Goal: Information Seeking & Learning: Find specific fact

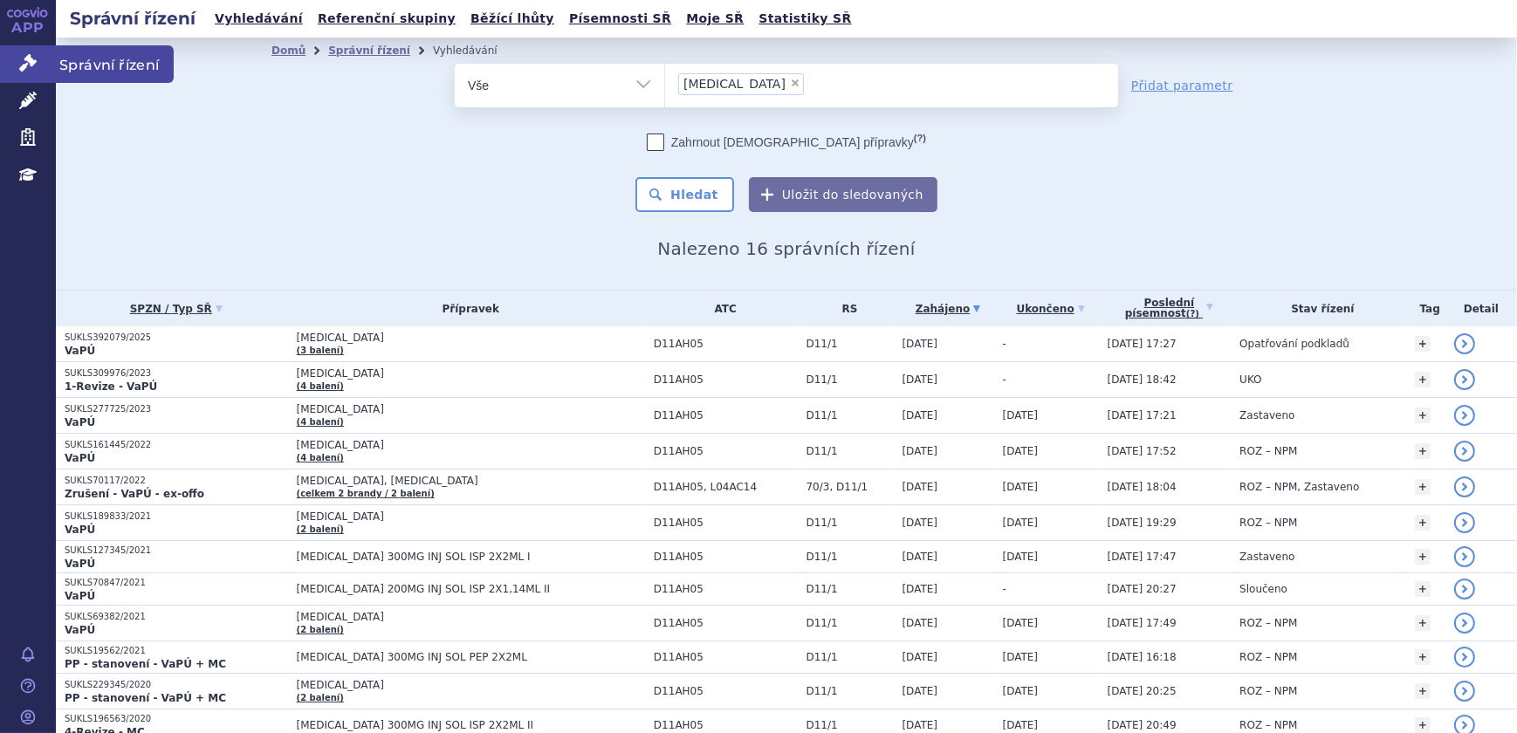
click at [32, 57] on icon at bounding box center [27, 62] width 17 height 17
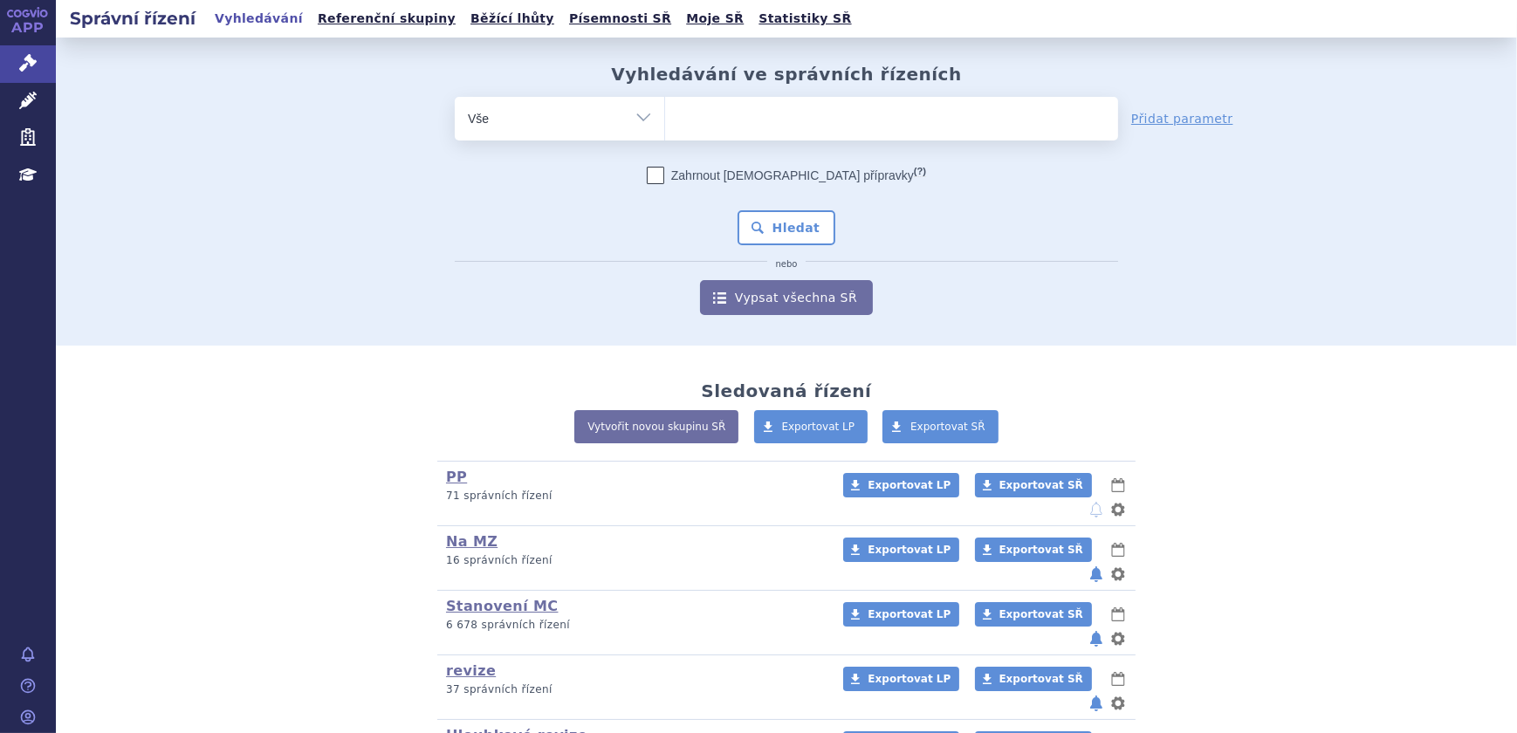
click at [736, 112] on ul at bounding box center [891, 115] width 453 height 37
click at [665, 112] on select at bounding box center [664, 118] width 1 height 44
type input "di"
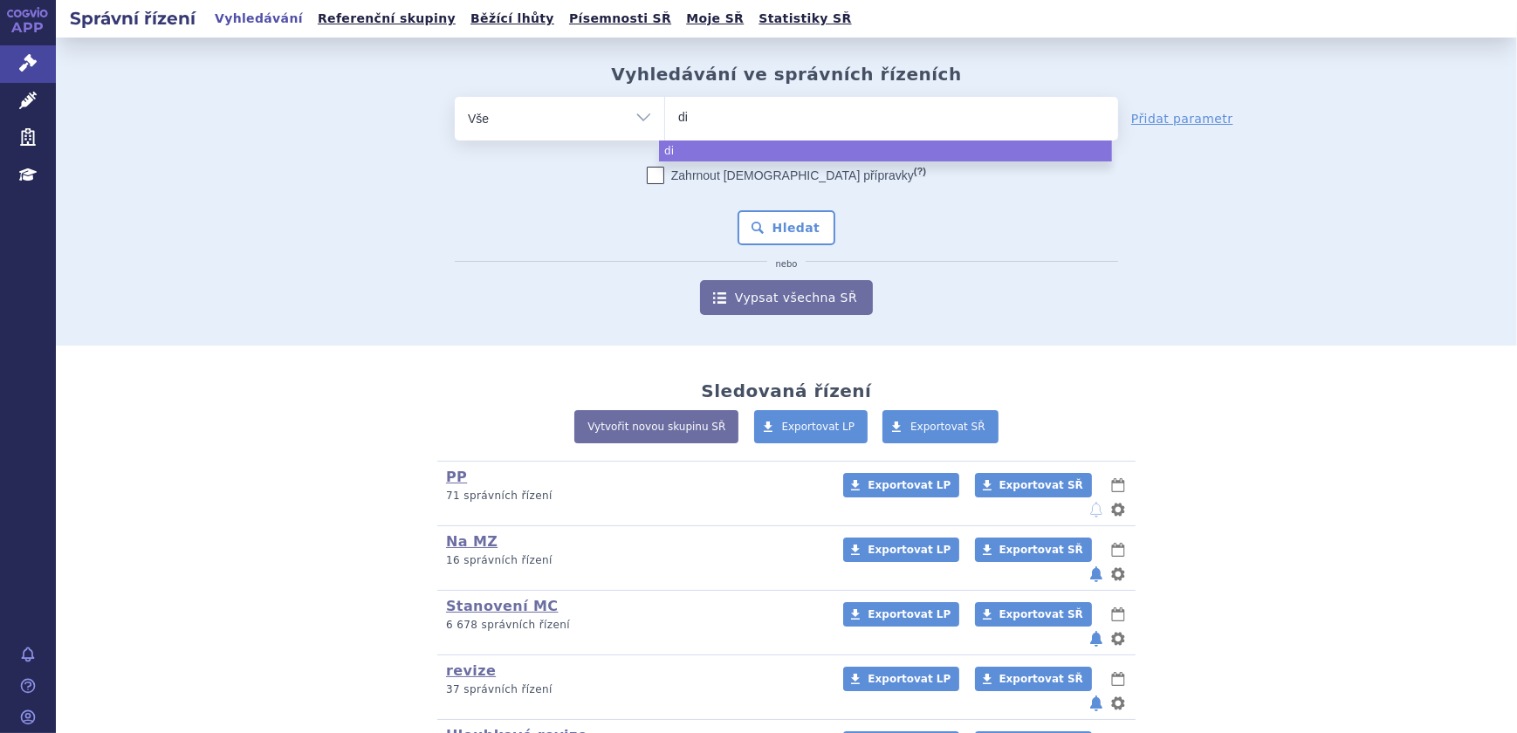
type input "dio"
type input "dioze"
type input "diozen"
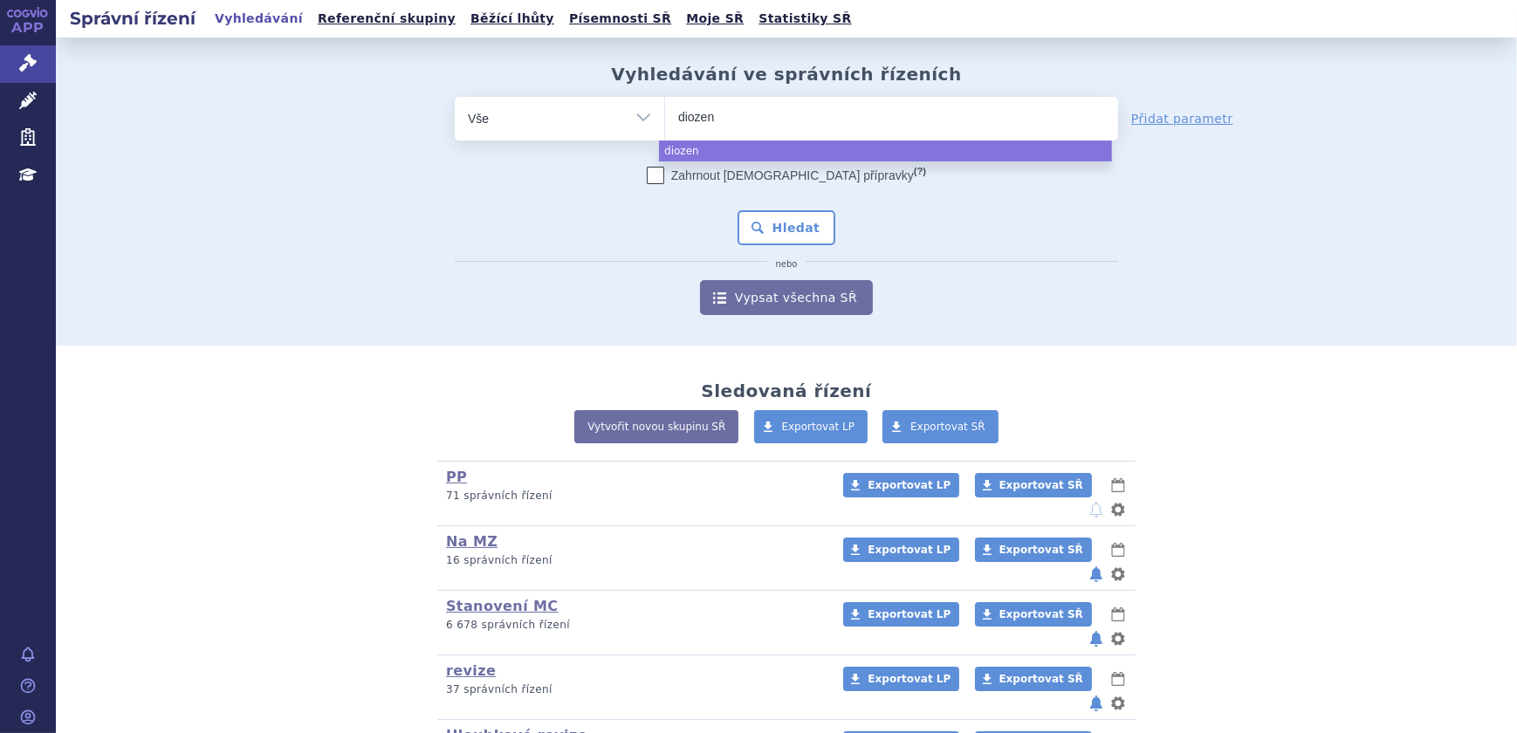
type input "diozen"
type input "diozen f"
type input "diozen for"
type input "diozen fort"
type input "diozen forte"
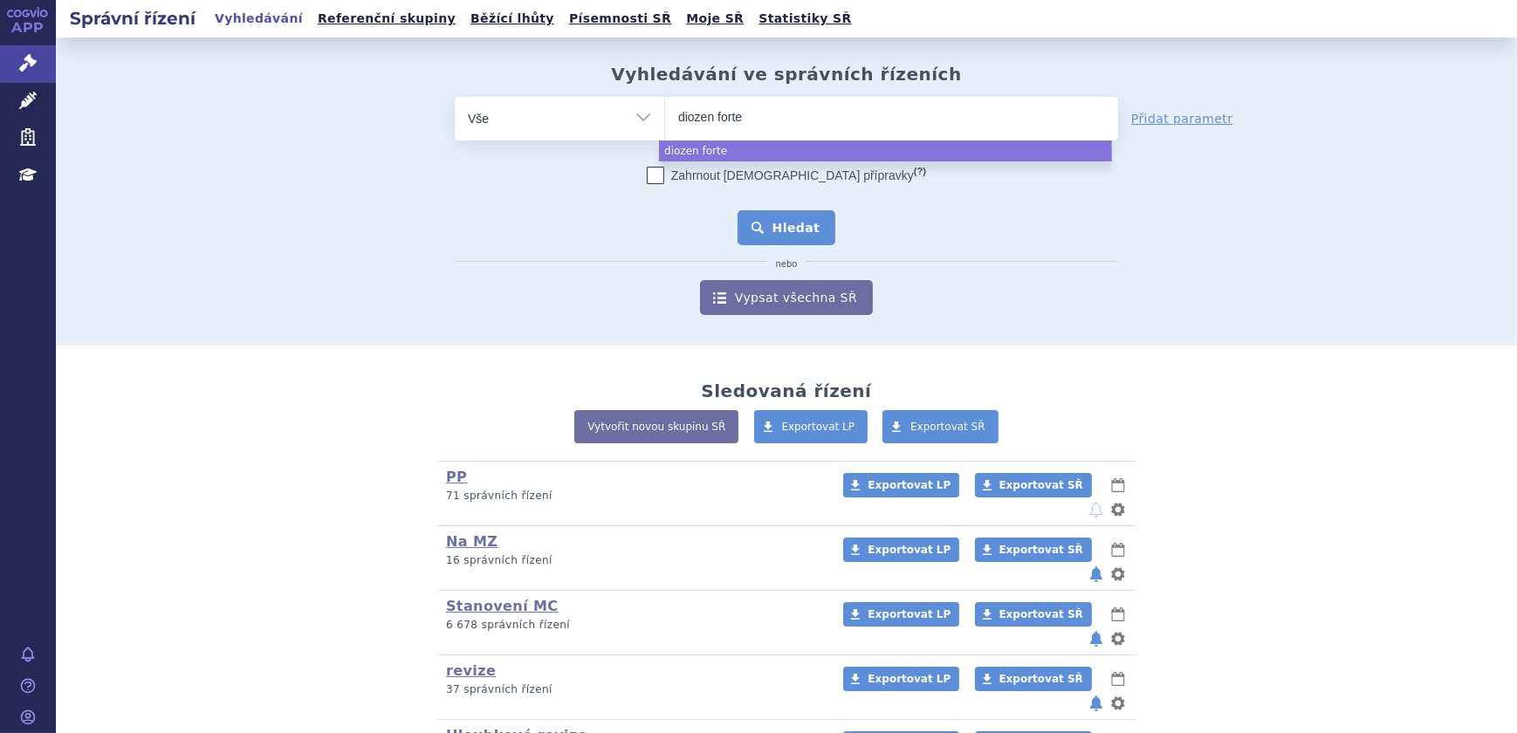
select select "diozen forte"
click at [757, 228] on button "Hledat" at bounding box center [786, 227] width 99 height 35
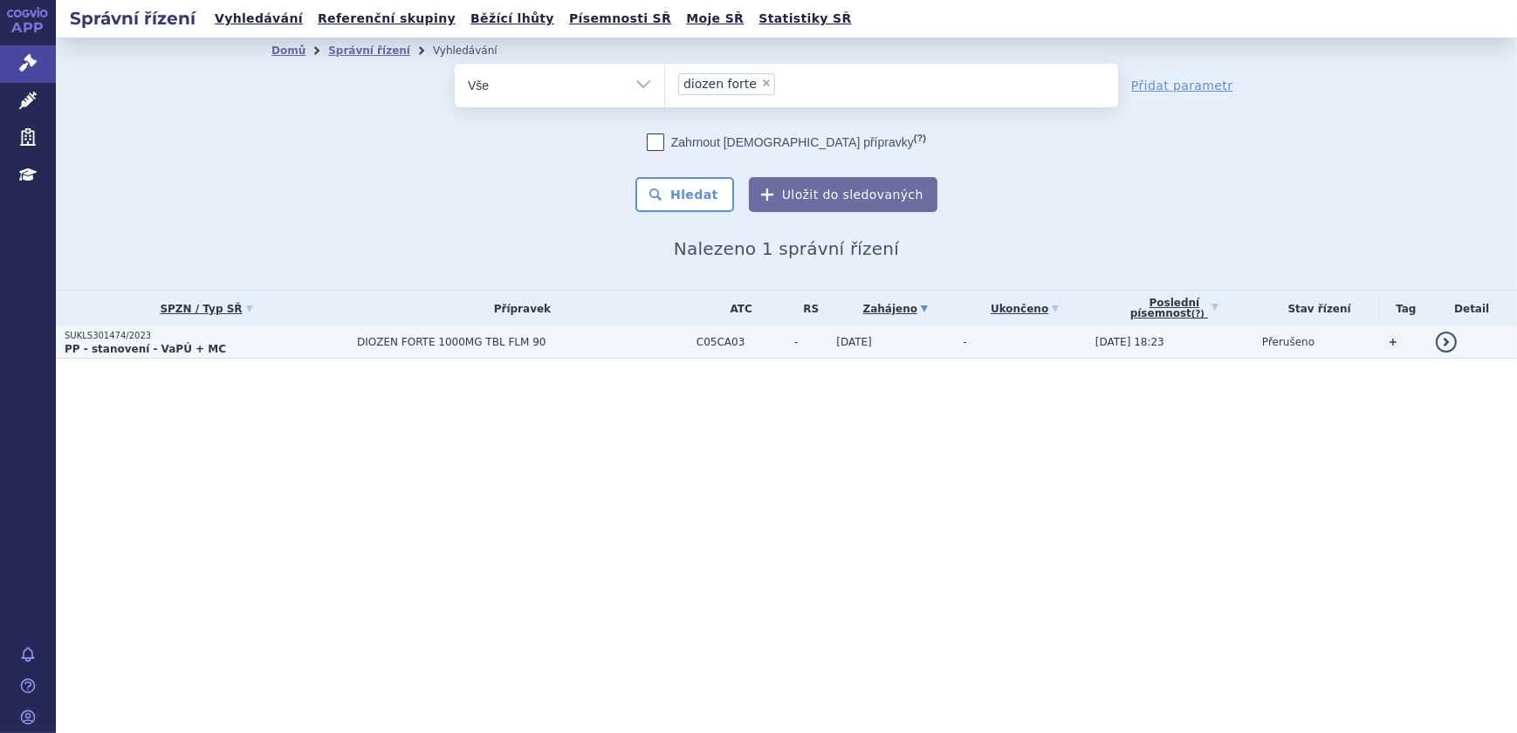
click at [548, 343] on span "DIOZEN FORTE 1000MG TBL FLM 90" at bounding box center [522, 342] width 331 height 12
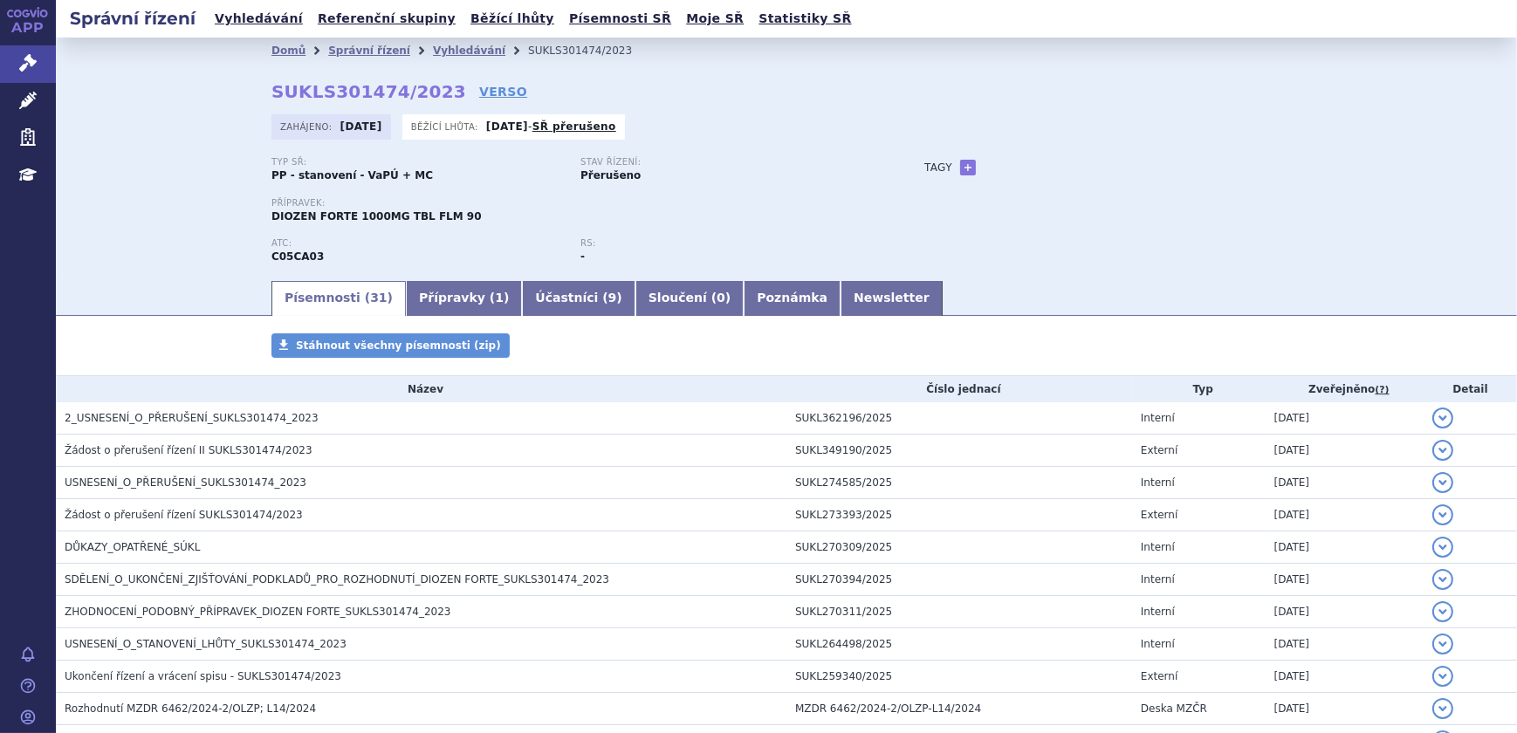
scroll to position [158, 0]
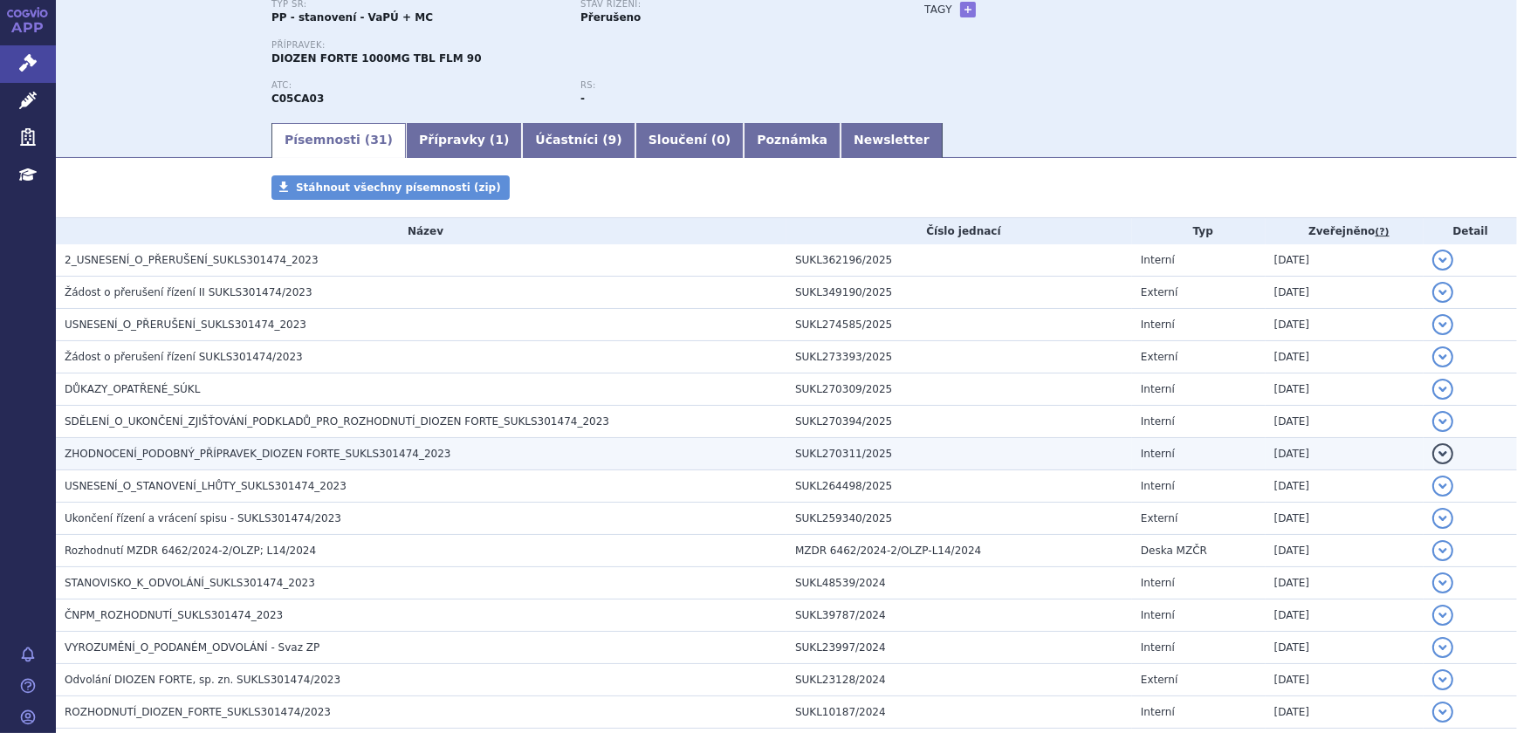
click at [306, 453] on span "ZHODNOCENÍ_PODOBNÝ_PŘÍPRAVEK_DIOZEN FORTE_SUKLS301474_2023" at bounding box center [258, 454] width 387 height 12
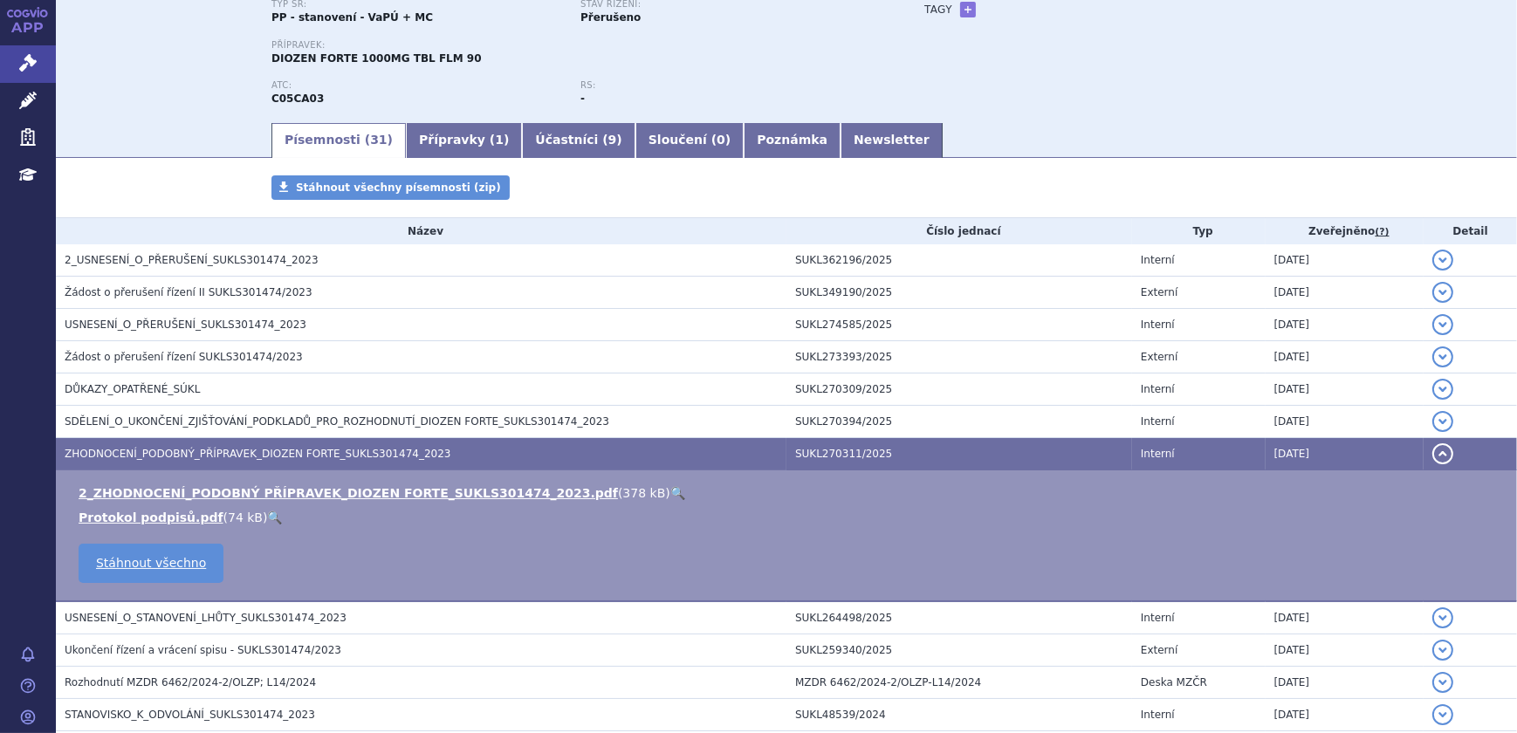
scroll to position [237, 0]
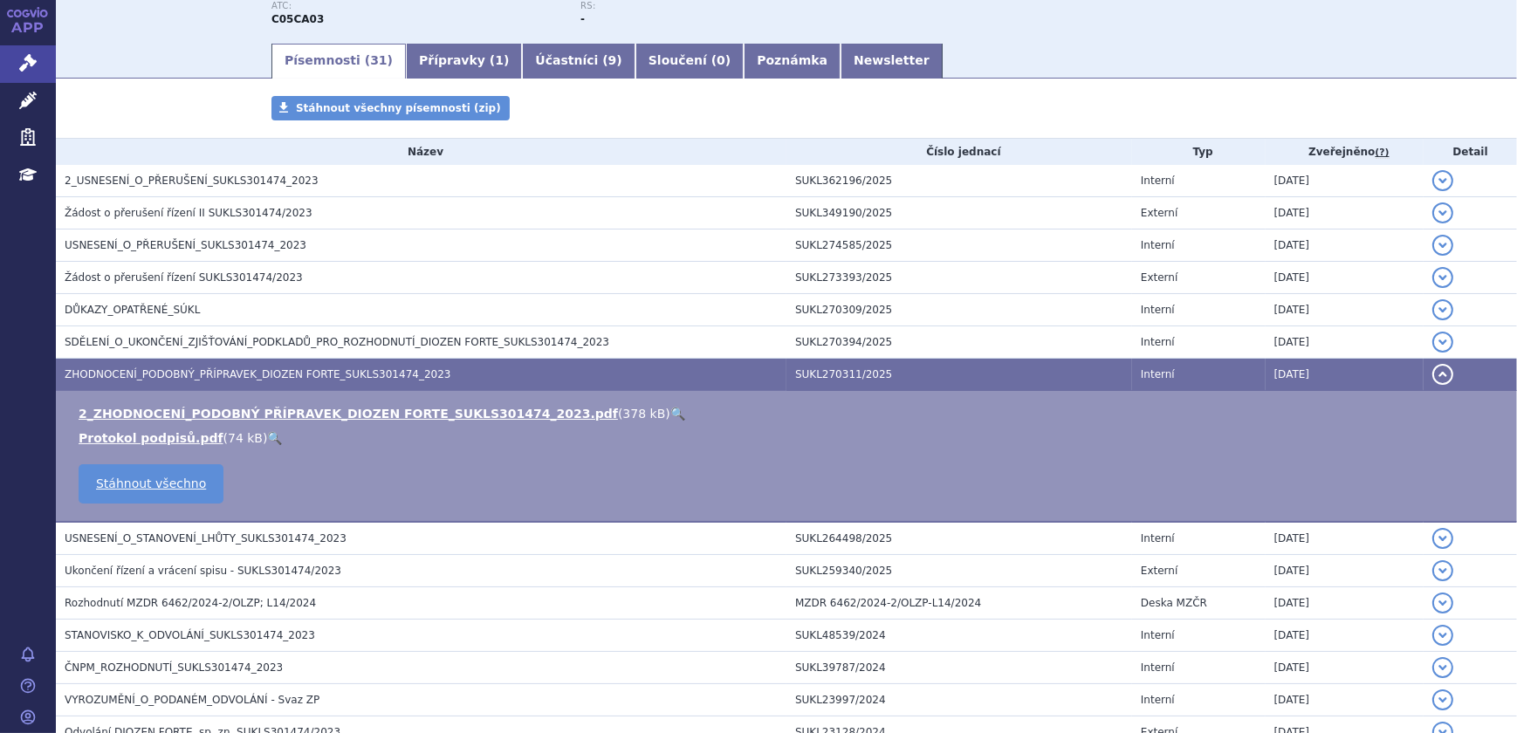
click at [670, 409] on link "🔍" at bounding box center [677, 414] width 15 height 14
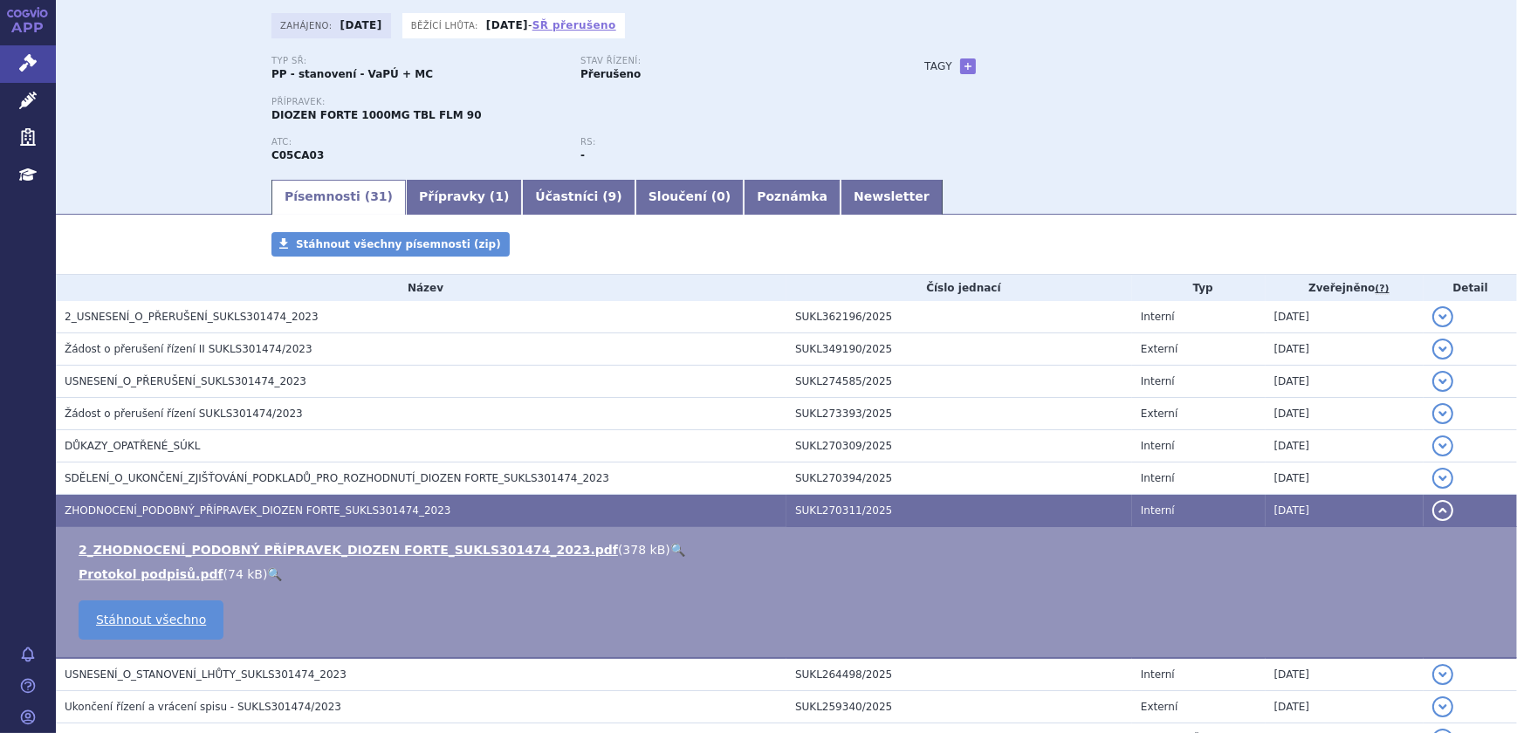
scroll to position [0, 0]
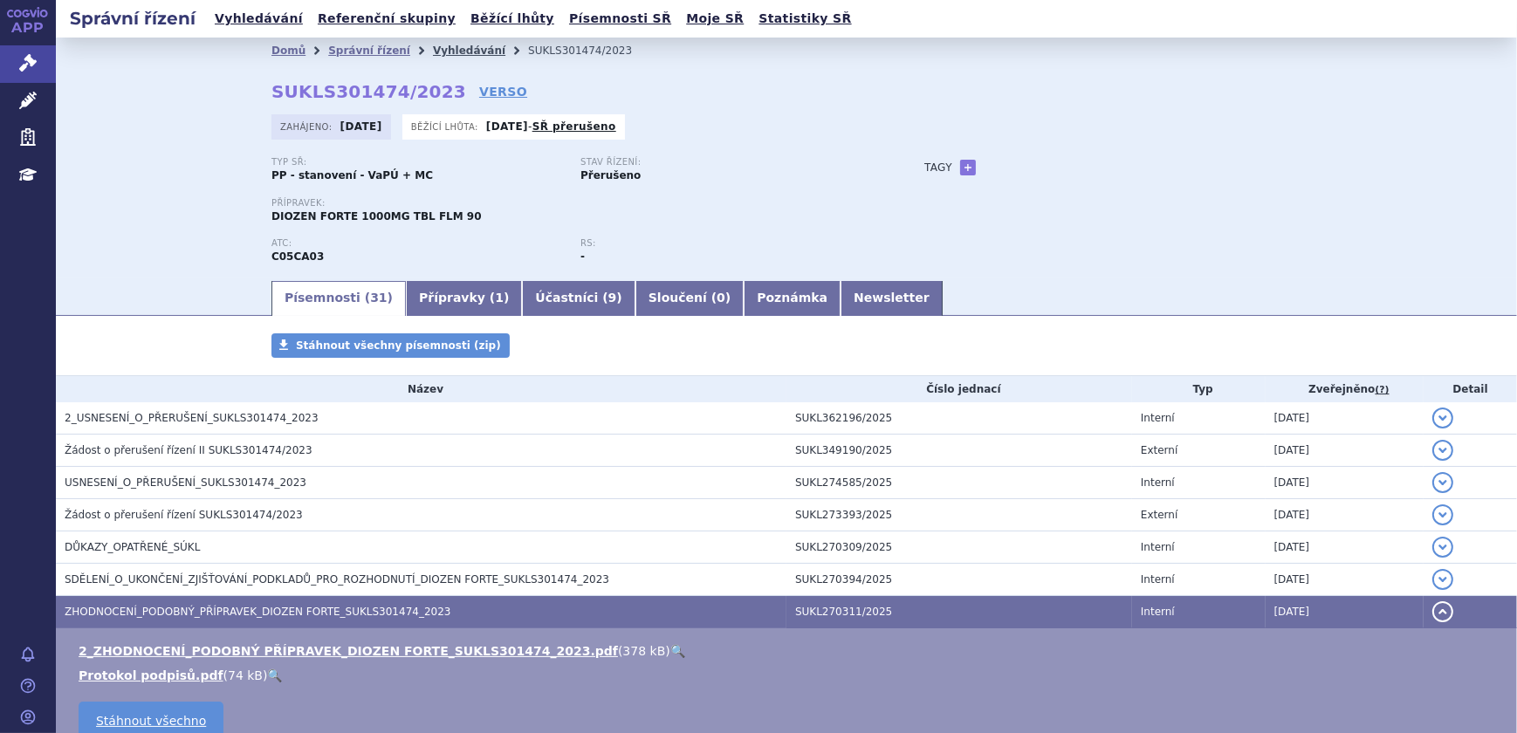
click at [433, 53] on link "Vyhledávání" at bounding box center [469, 51] width 72 height 12
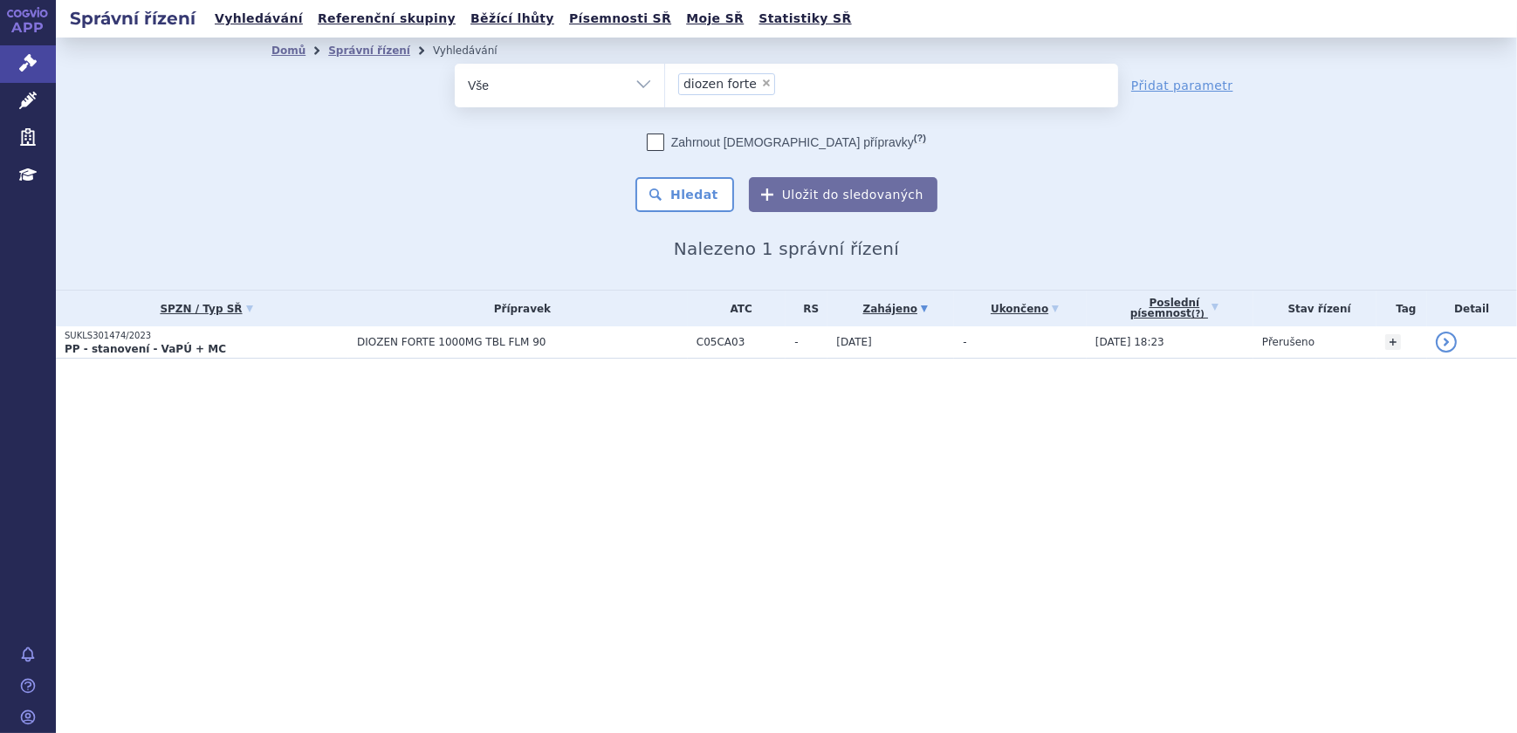
click at [761, 82] on span "×" at bounding box center [766, 83] width 10 height 10
click at [665, 82] on select "diozen forte" at bounding box center [664, 85] width 1 height 44
select select
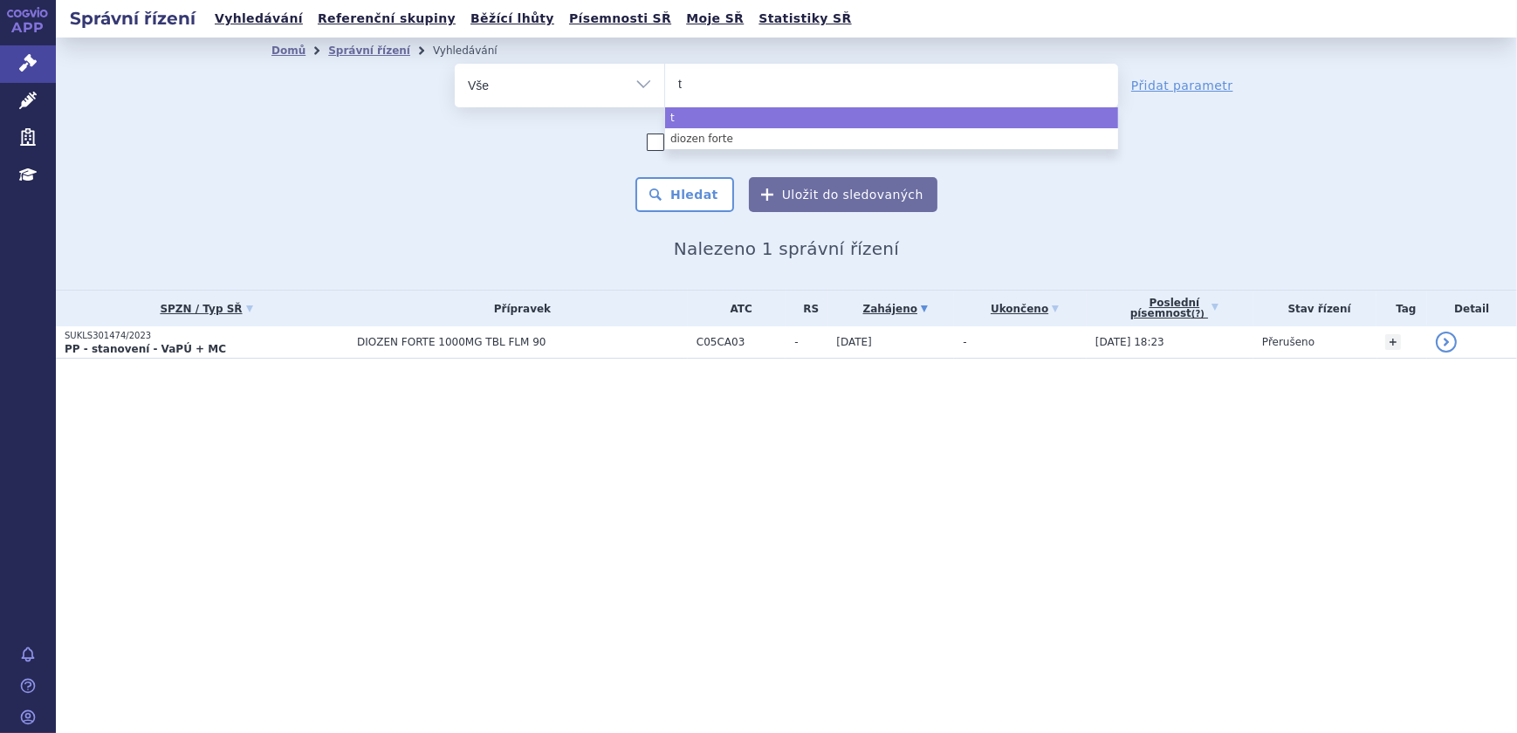
type input "ty"
type input "tyru"
type input "tyruko"
select select "tyruko"
click at [703, 184] on button "Hledat" at bounding box center [684, 194] width 99 height 35
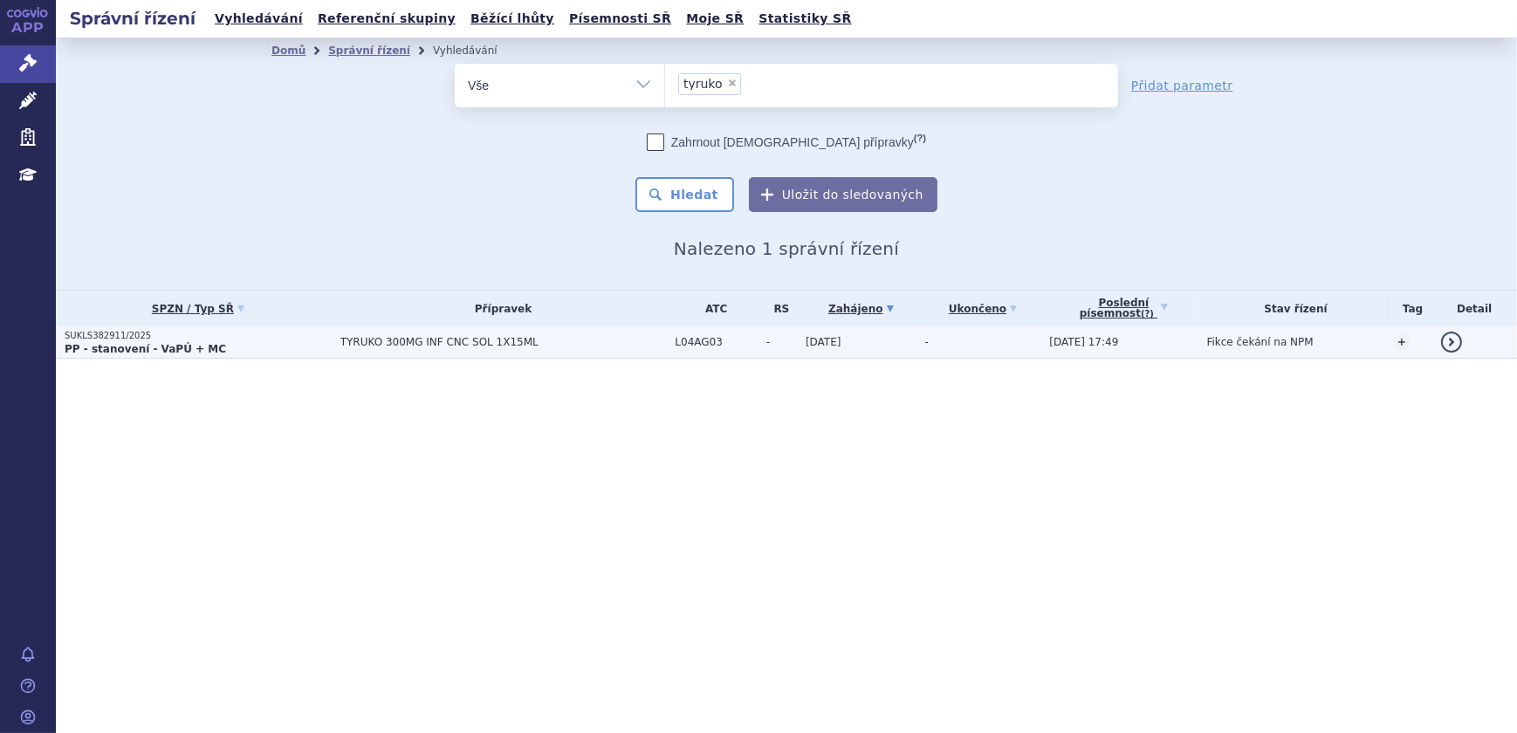
click at [616, 340] on span "TYRUKO 300MG INF CNC SOL 1X15ML" at bounding box center [503, 342] width 326 height 12
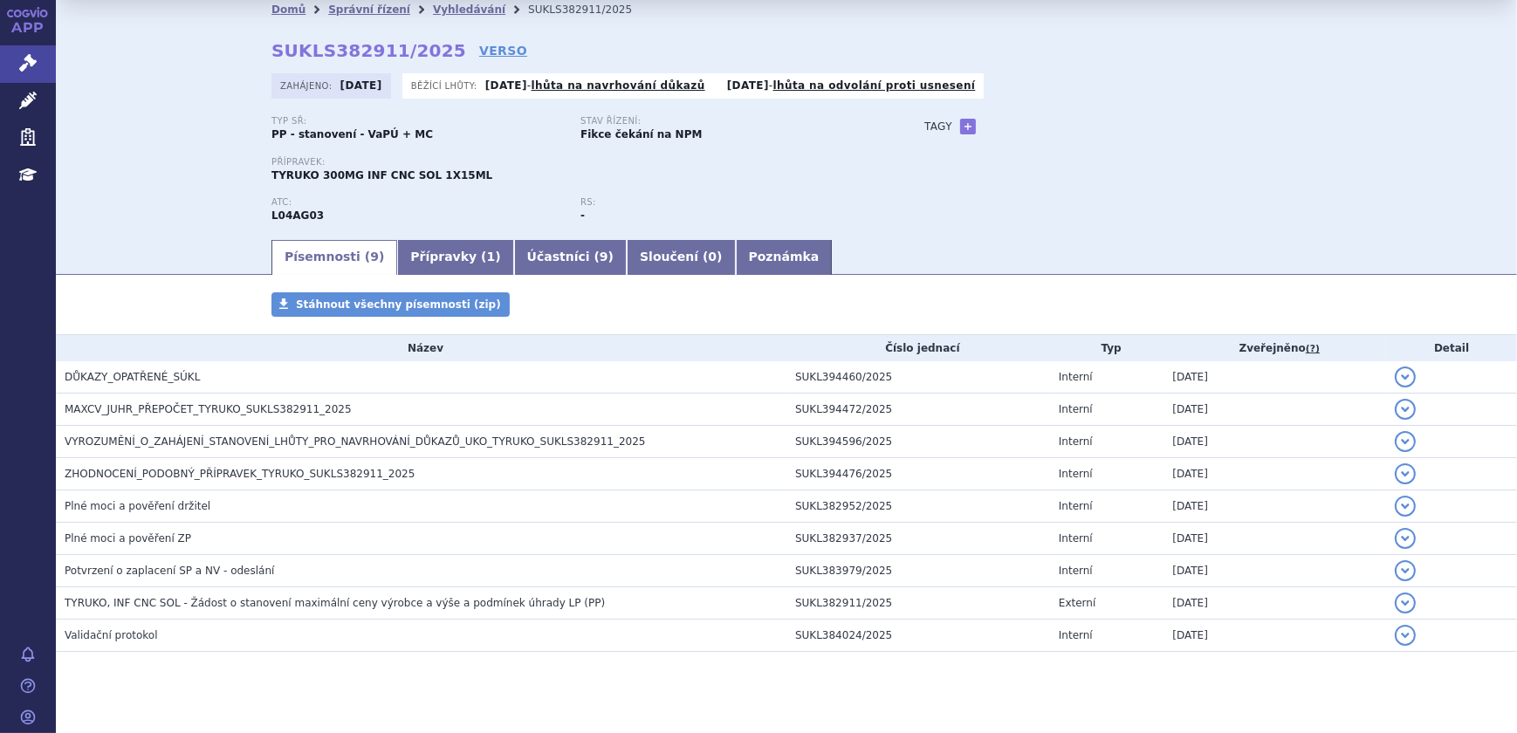
scroll to position [63, 0]
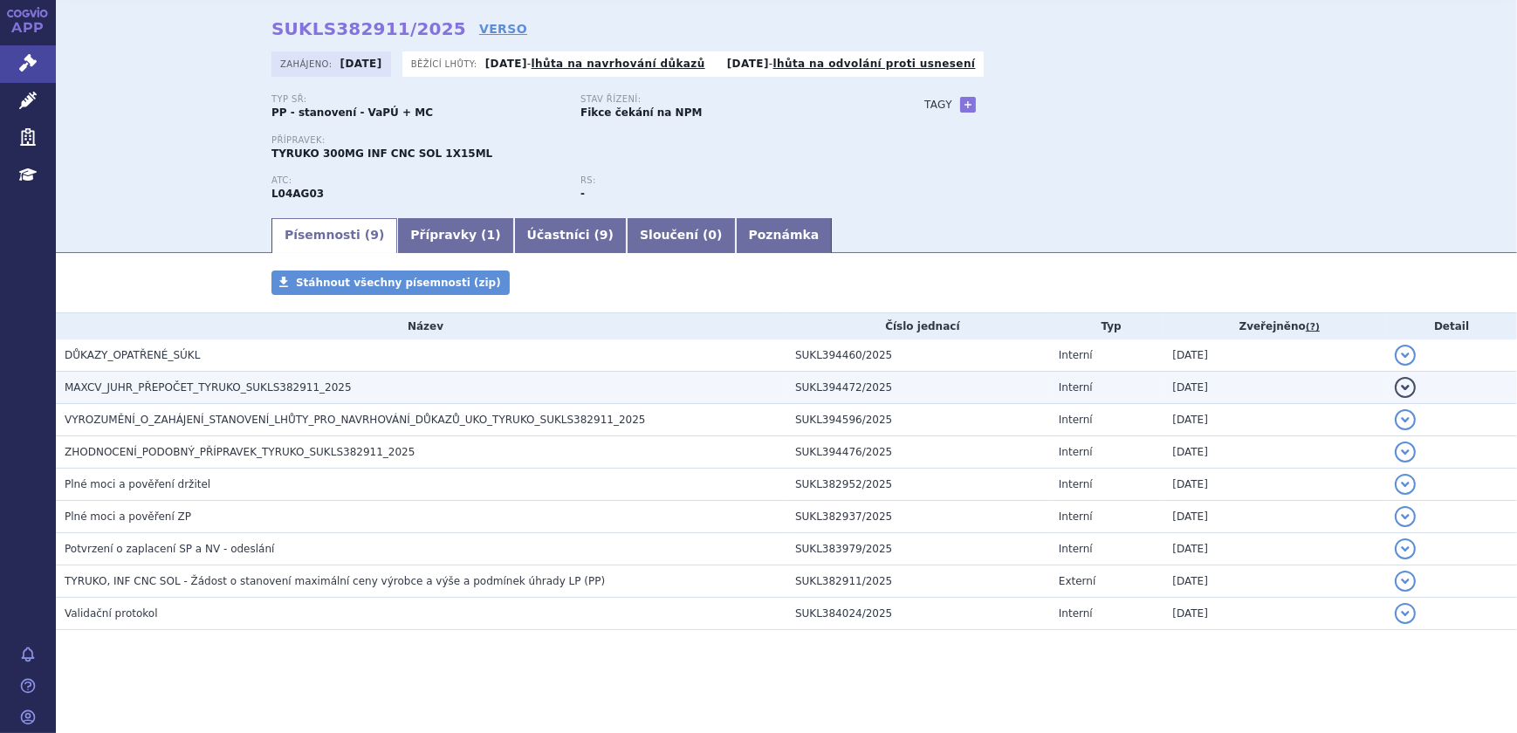
click at [408, 385] on h3 "MAXCV_JUHR_PŘEPOČET_TYRUKO_SUKLS382911_2025" at bounding box center [426, 387] width 722 height 17
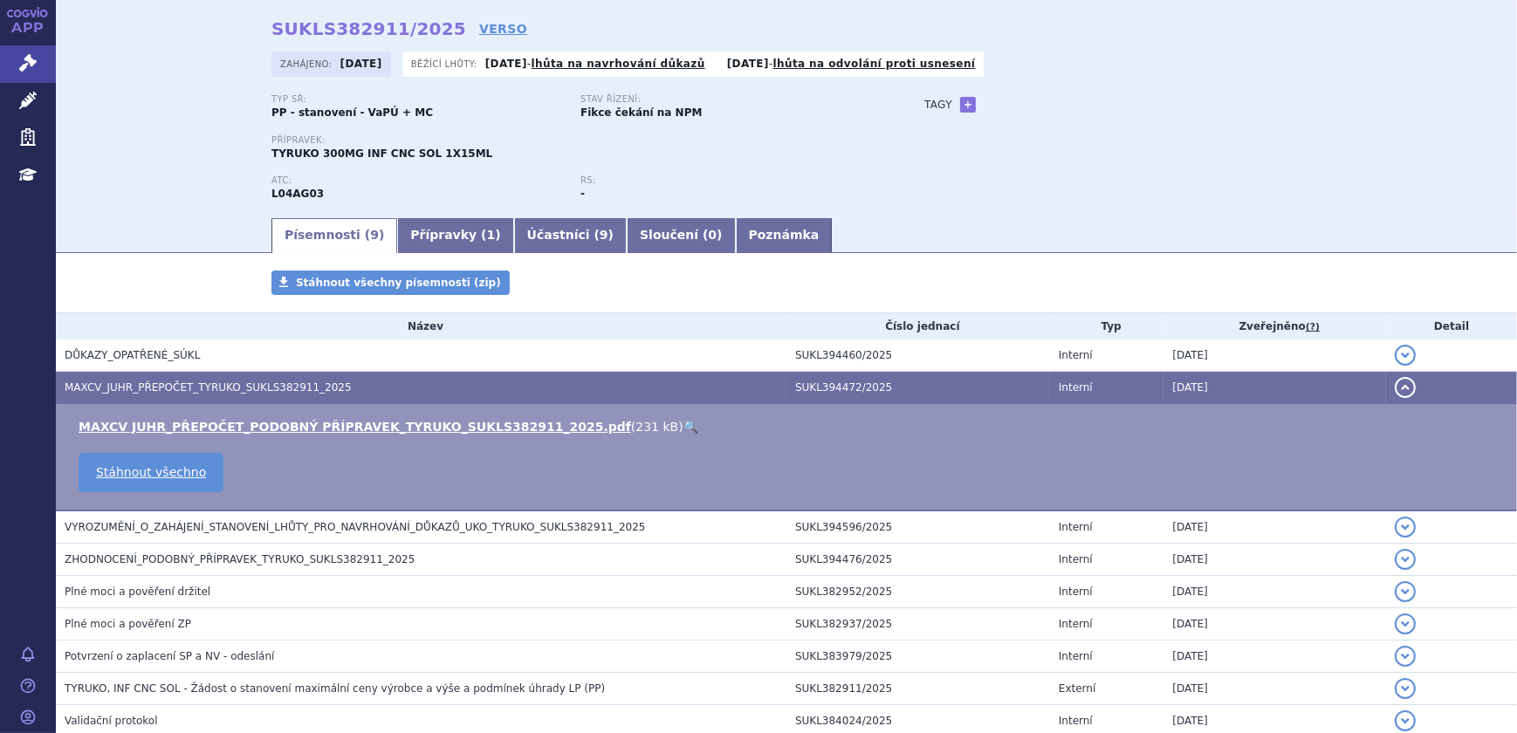
click at [683, 424] on link "🔍" at bounding box center [690, 427] width 15 height 14
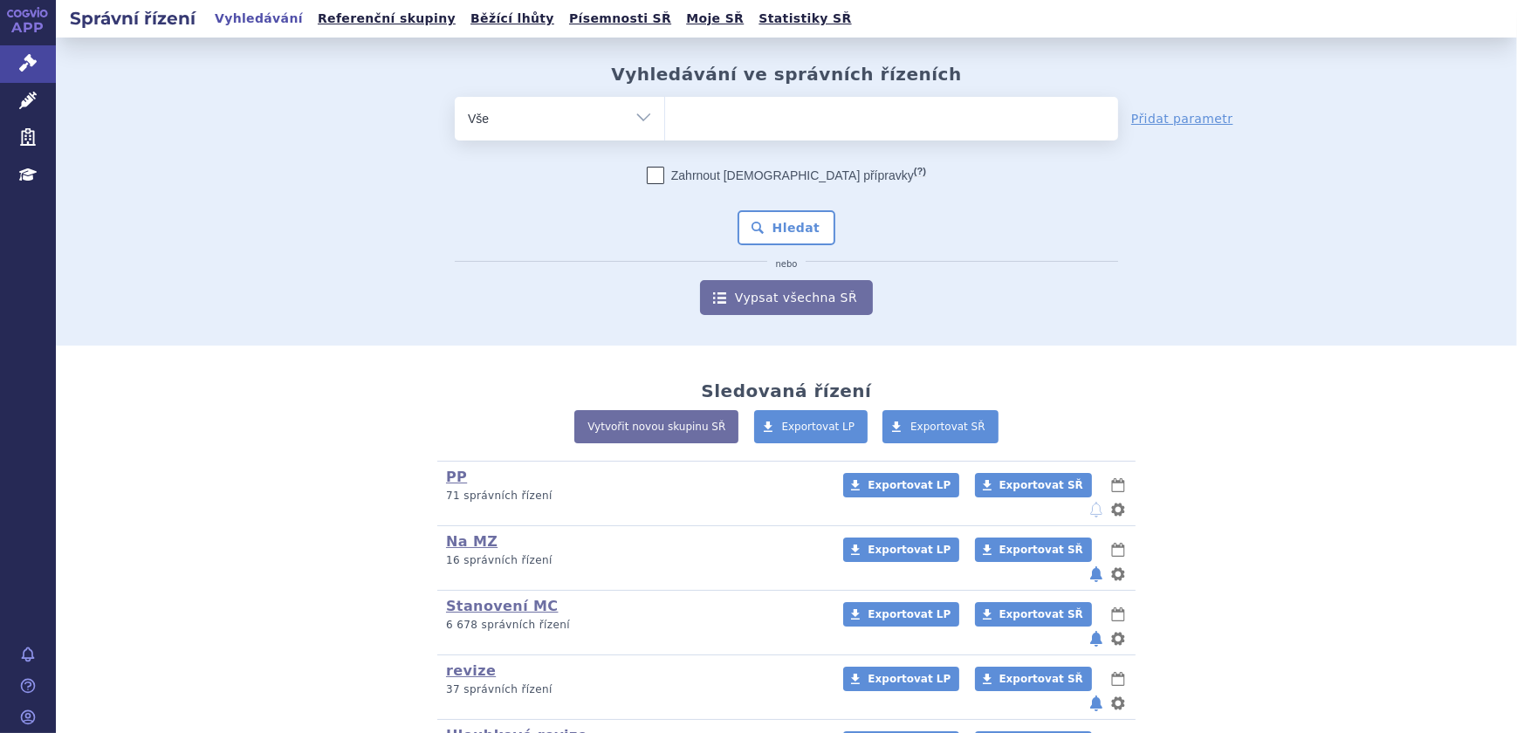
click at [710, 116] on ul at bounding box center [891, 115] width 453 height 37
click at [665, 116] on select at bounding box center [664, 118] width 1 height 44
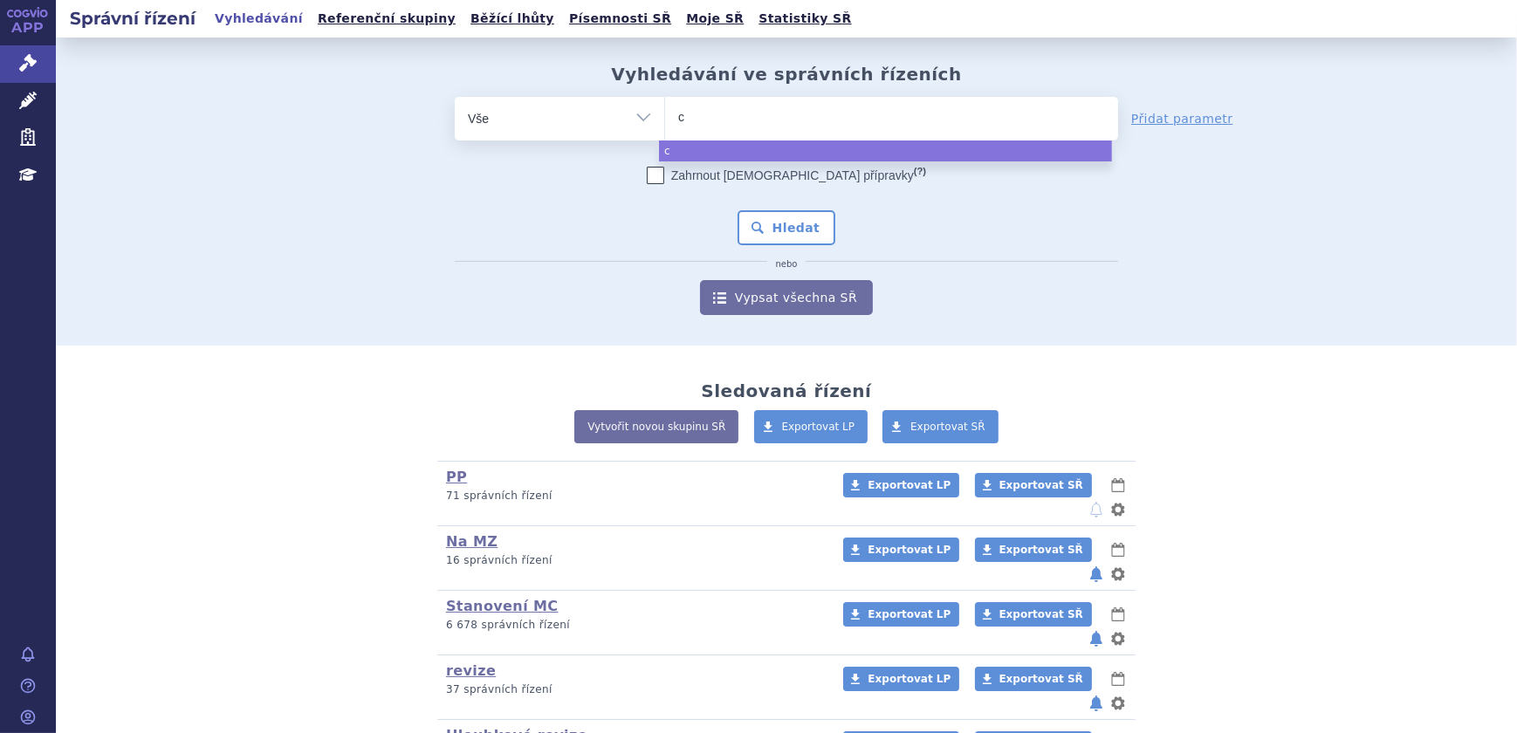
type input "ca"
type input "cart"
type input "carte"
type input "carteo"
type input "carteol"
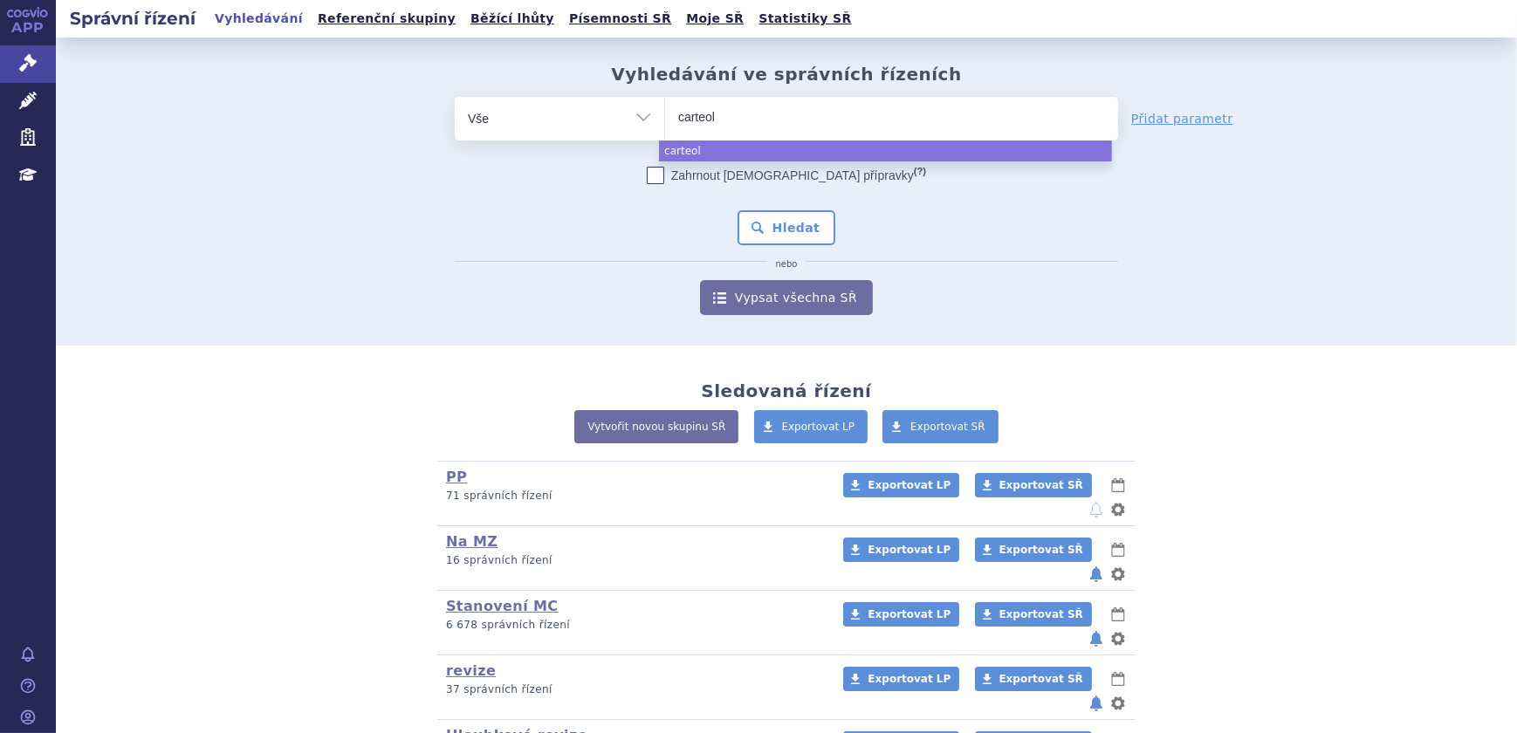
type input "carteol"
type input "carteol ne"
type input "carteol neo"
select select "carteol neo"
click at [802, 246] on div "Zahrnout bratrské přípravky (?) * Pozor, hledání dle vyhledávacího parametru In…" at bounding box center [786, 241] width 663 height 148
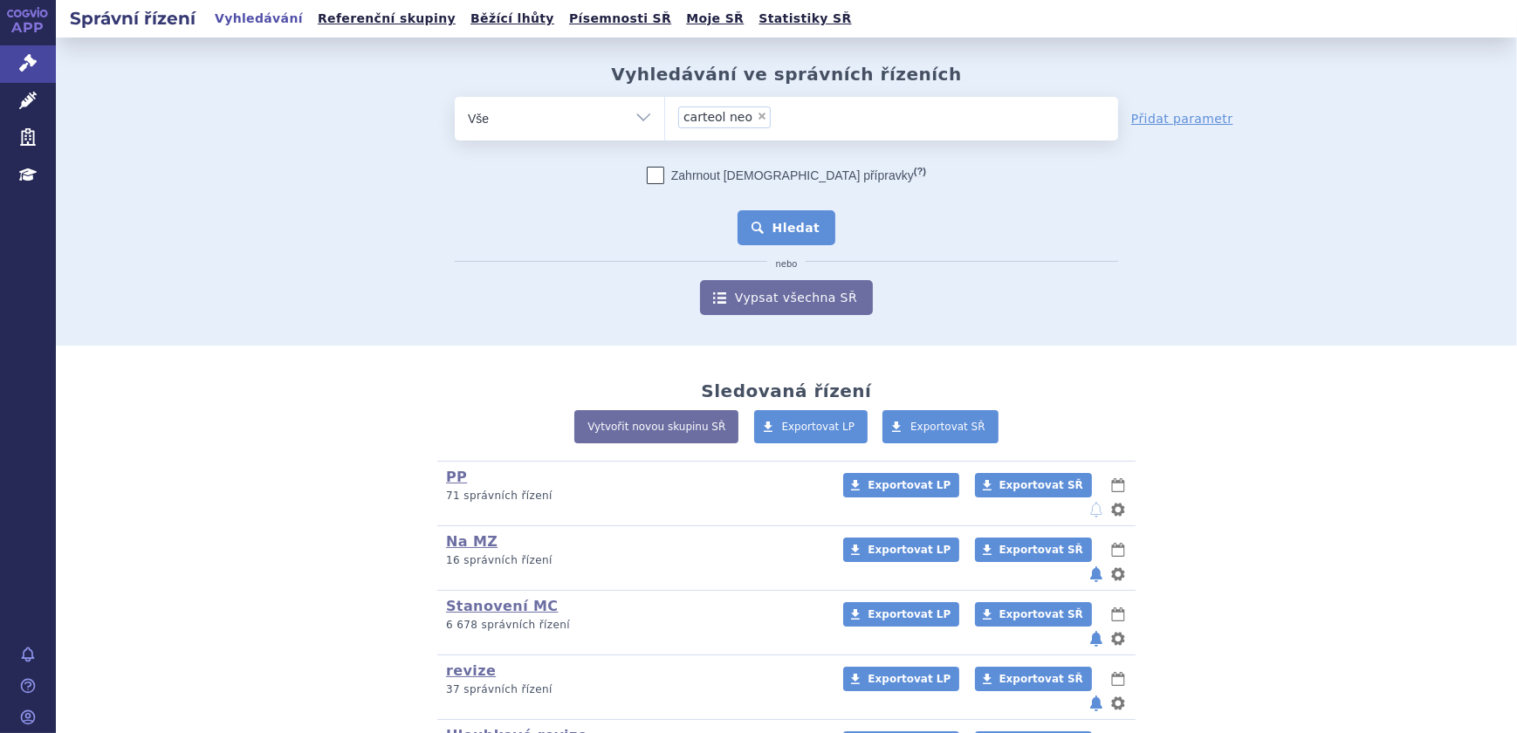
click at [812, 218] on button "Hledat" at bounding box center [786, 227] width 99 height 35
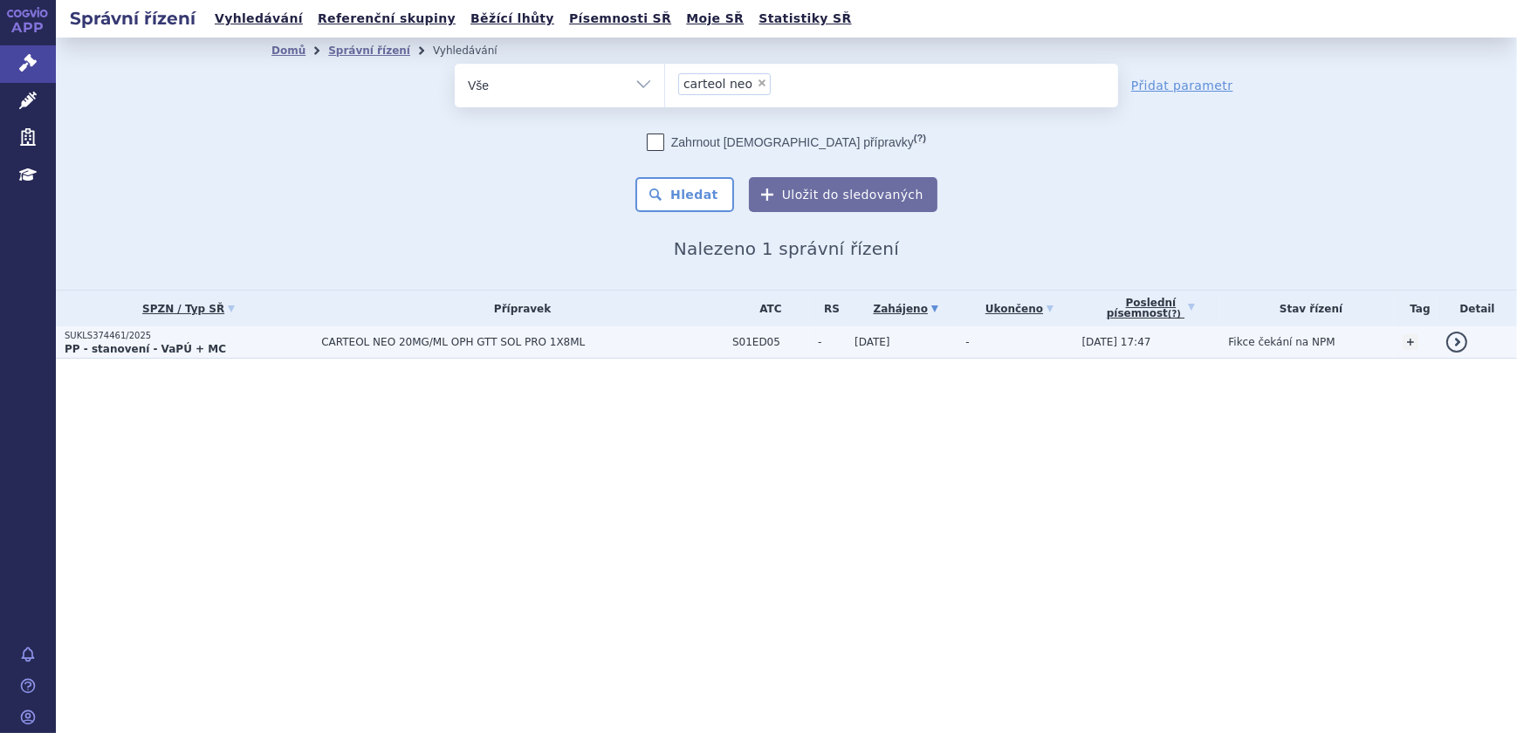
click at [672, 351] on td "CARTEOL NEO 20MG/ML OPH GTT SOL PRO 1X8ML" at bounding box center [517, 342] width 411 height 32
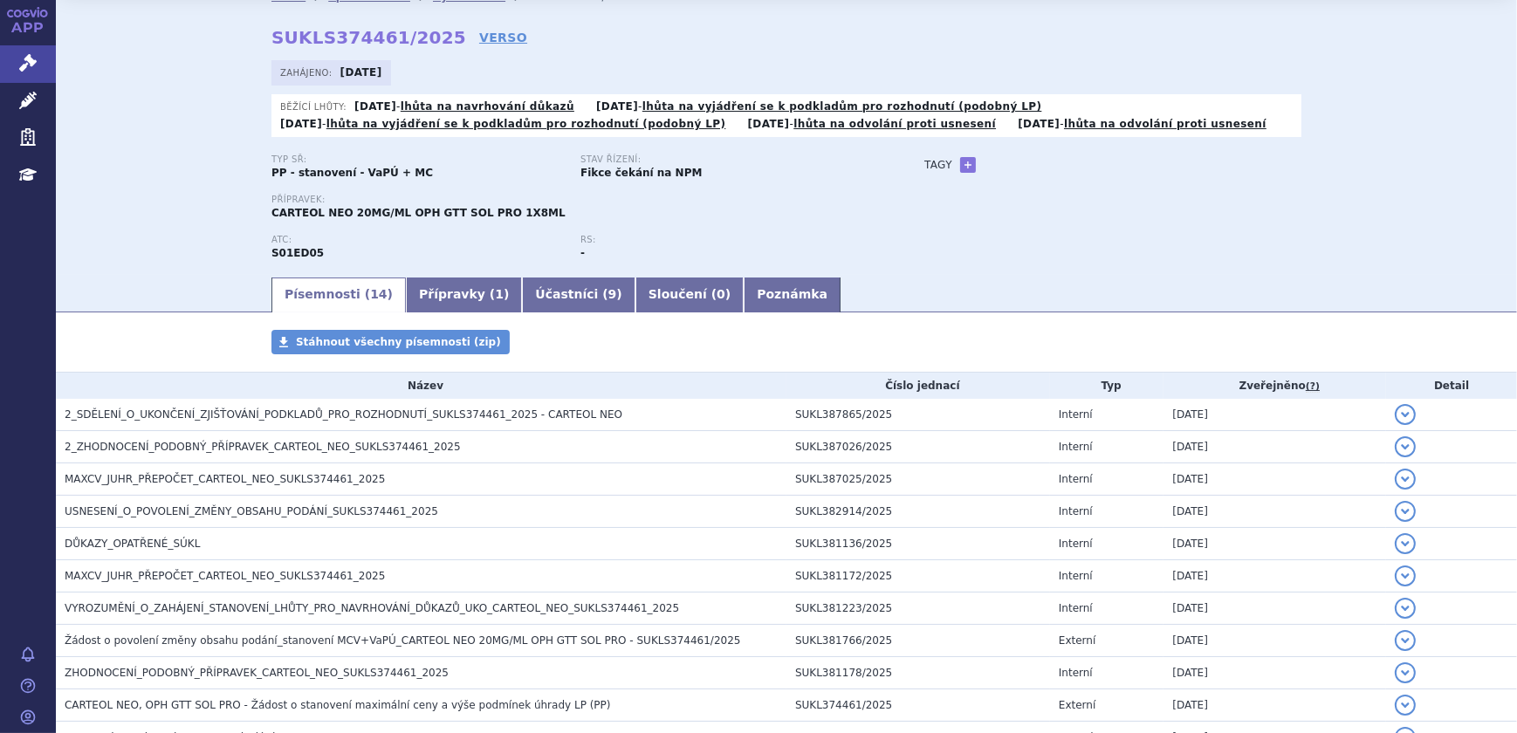
scroll to position [79, 0]
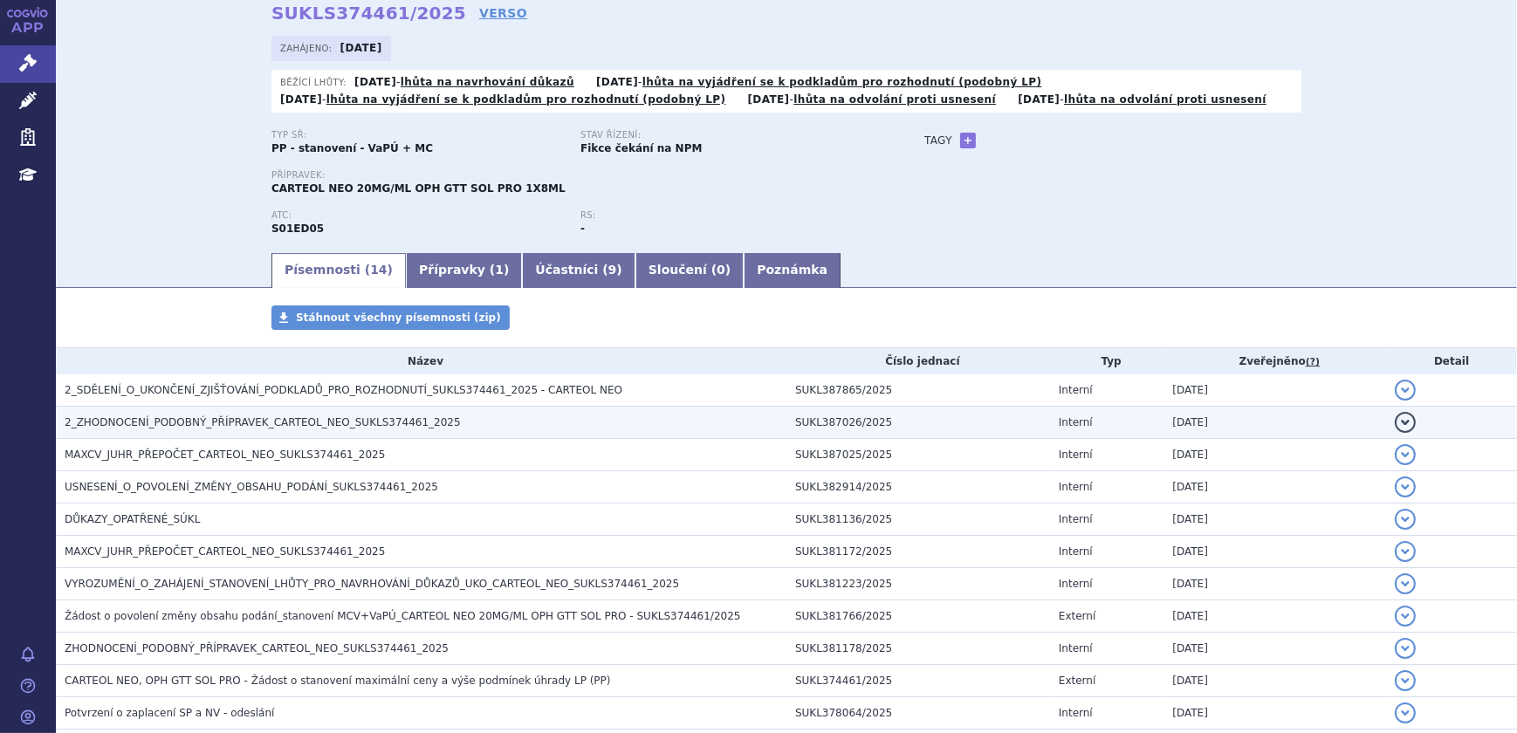
click at [319, 416] on span "2_ZHODNOCENÍ_PODOBNÝ_PŘÍPRAVEK_CARTEOL_NEO_SUKLS374461_2025" at bounding box center [263, 422] width 396 height 12
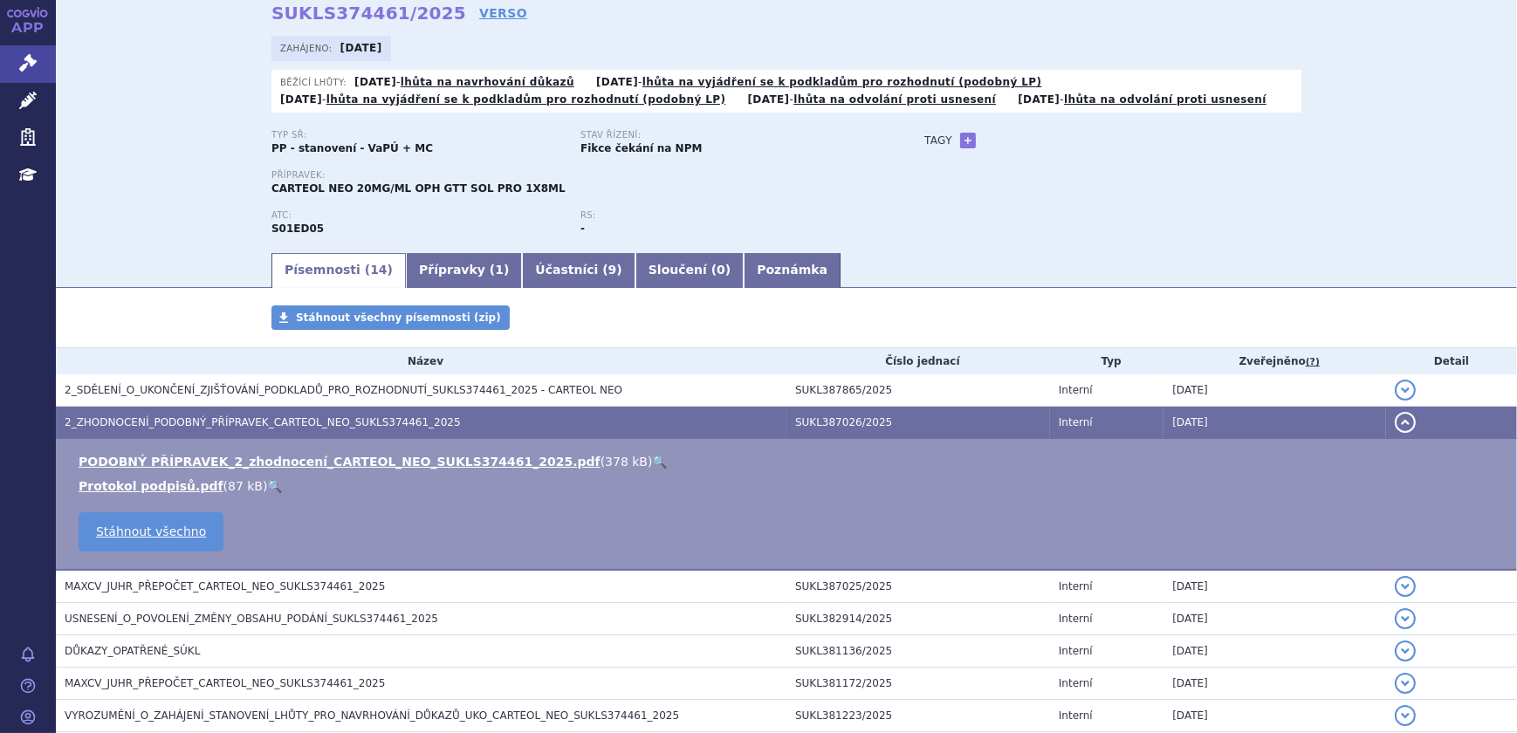
click at [653, 458] on link "🔍" at bounding box center [660, 462] width 15 height 14
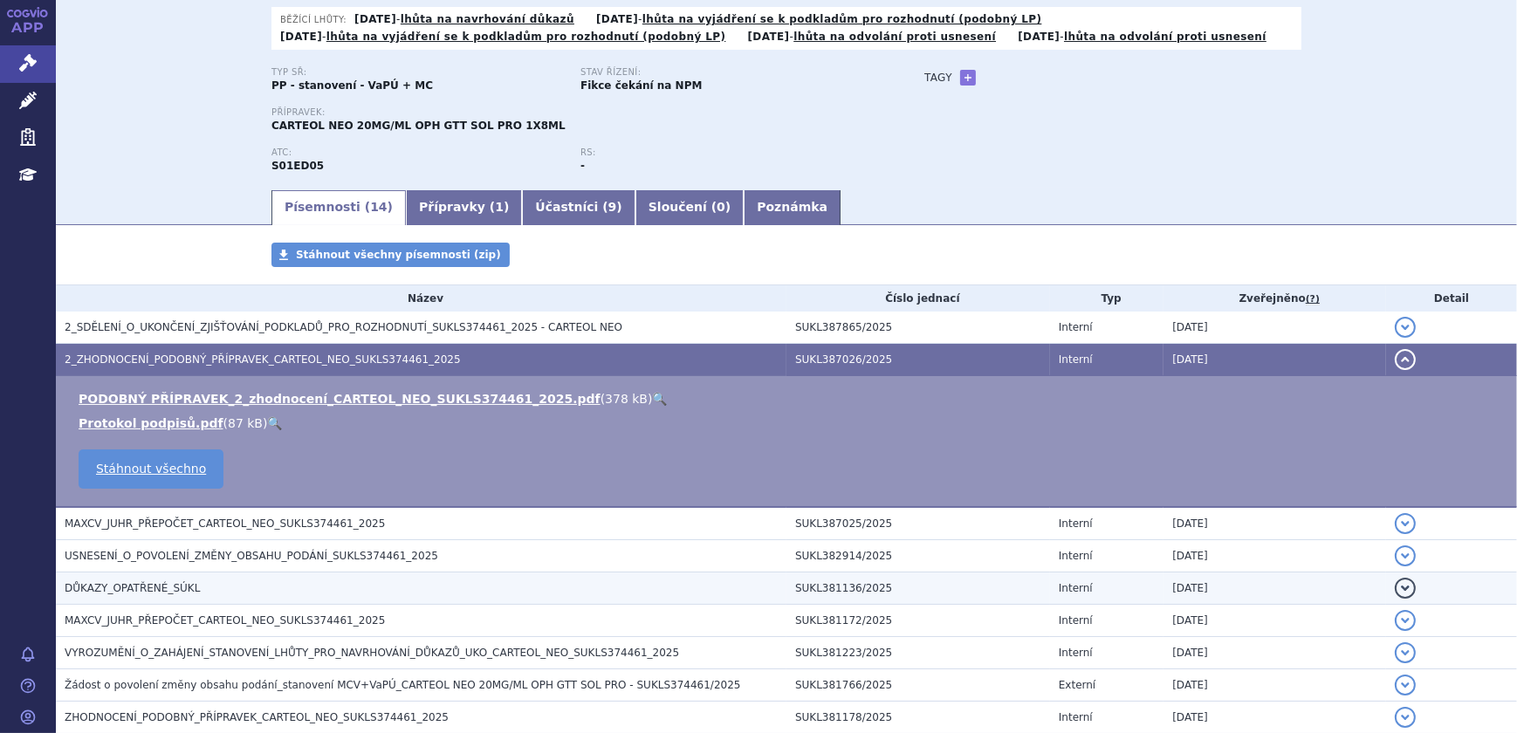
scroll to position [237, 0]
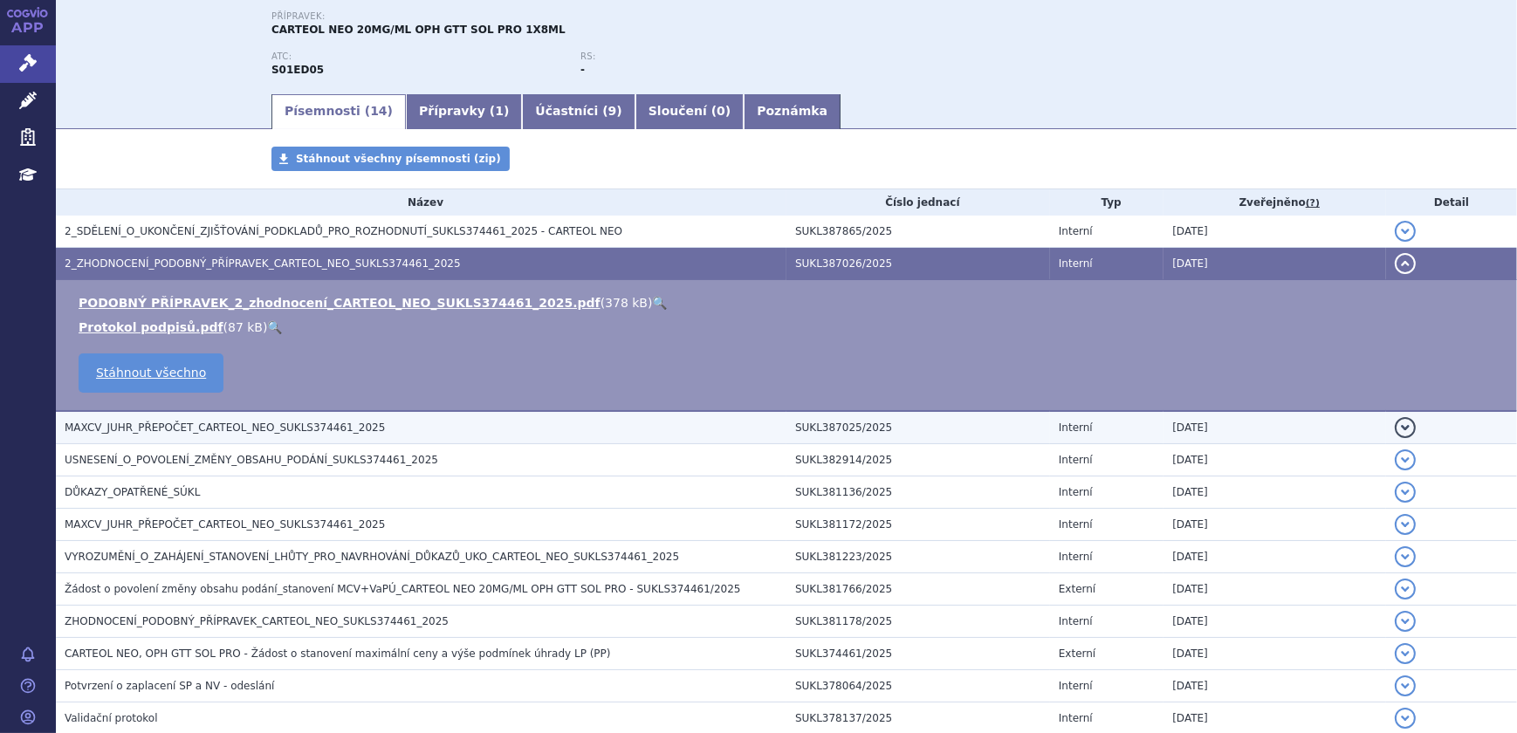
click at [279, 424] on span "MAXCV_JUHR_PŘEPOČET_CARTEOL_NEO_SUKLS374461_2025" at bounding box center [225, 428] width 320 height 12
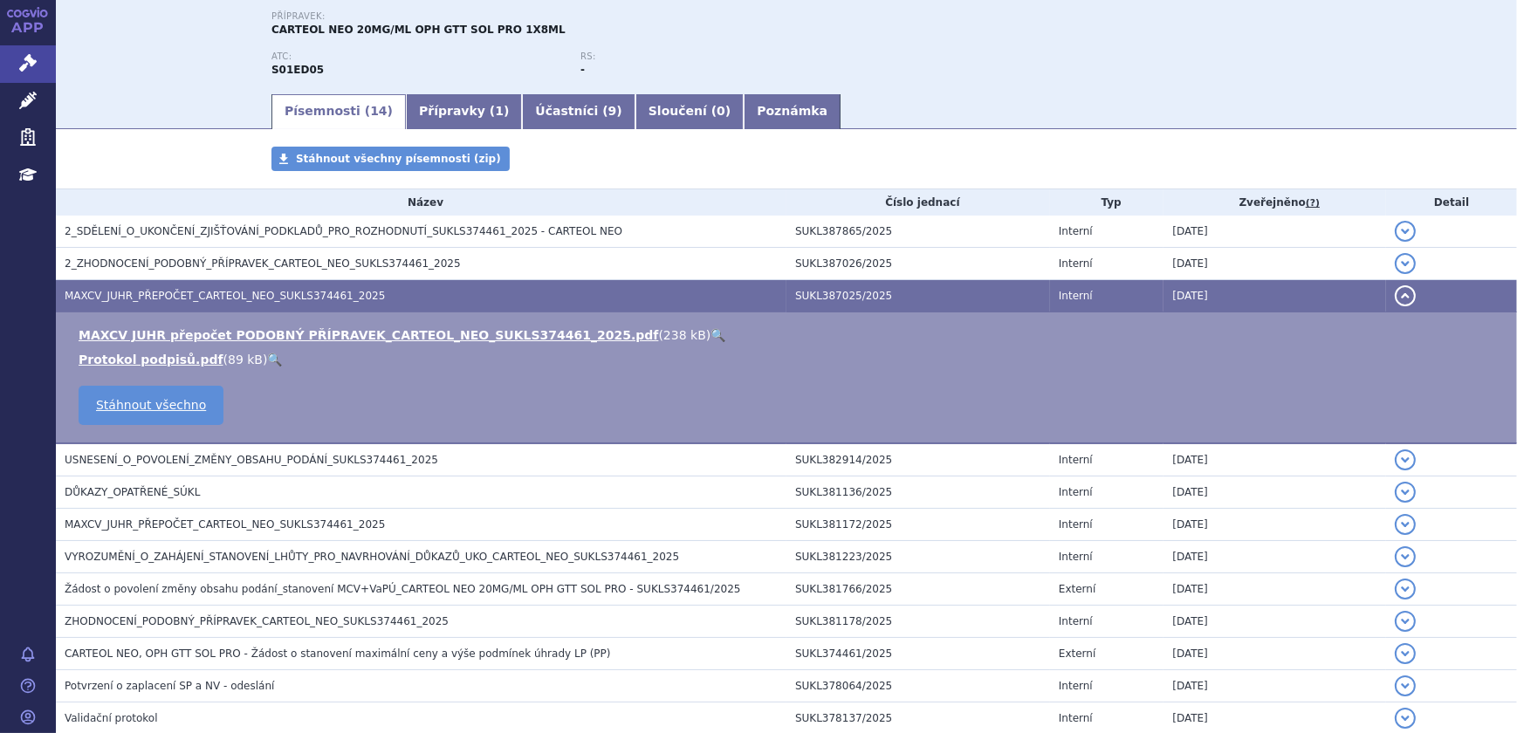
click at [710, 338] on link "🔍" at bounding box center [717, 335] width 15 height 14
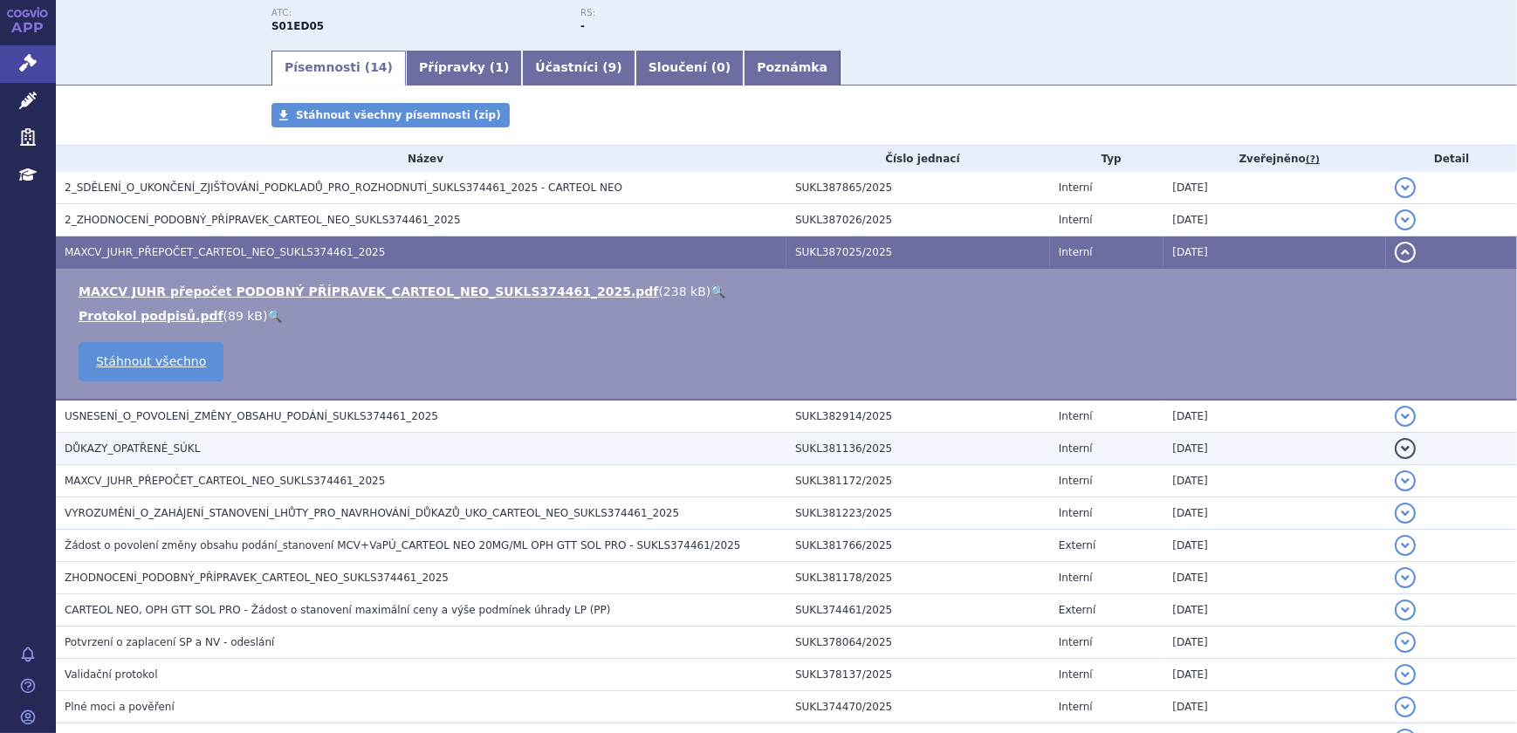
scroll to position [317, 0]
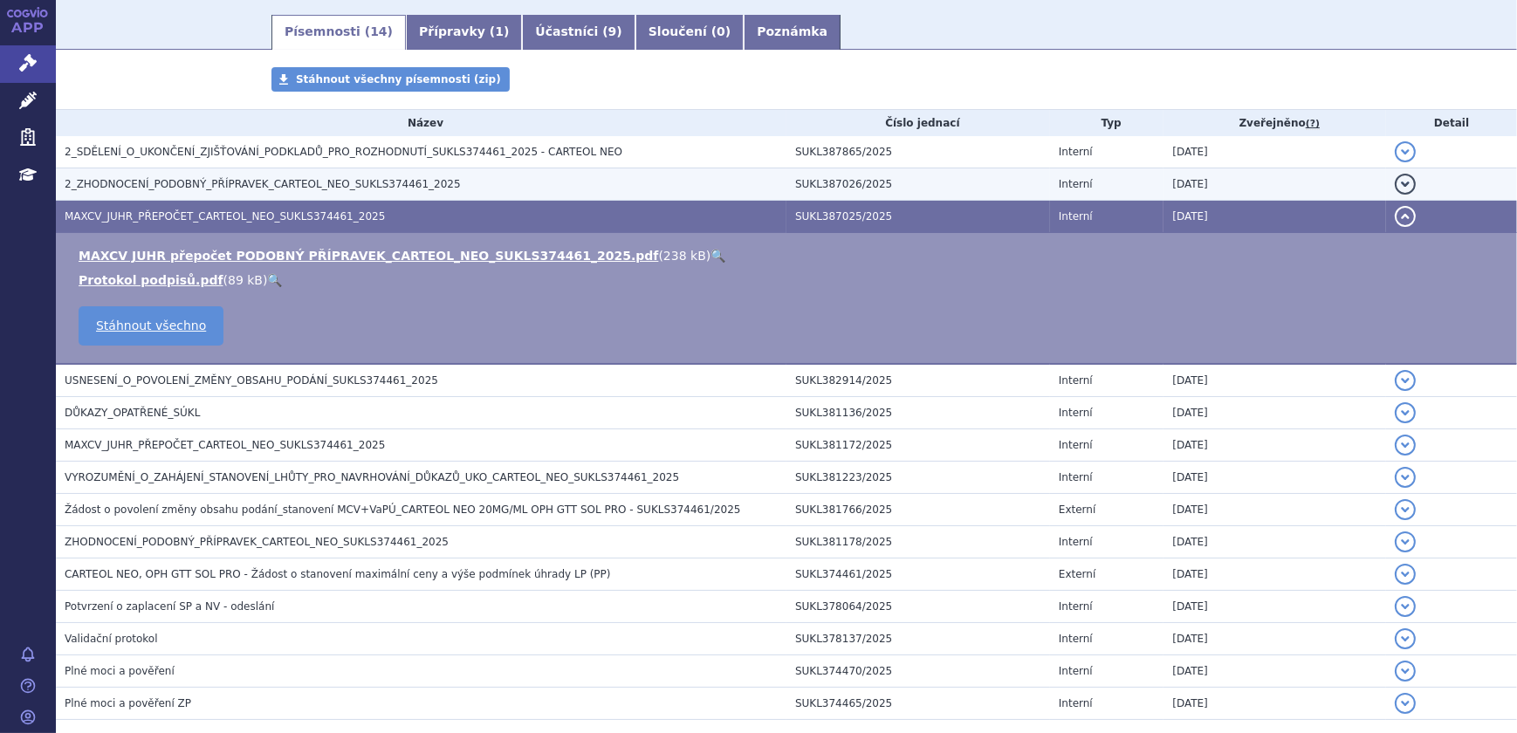
click at [368, 173] on td "2_ZHODNOCENÍ_PODOBNÝ_PŘÍPRAVEK_CARTEOL_NEO_SUKLS374461_2025" at bounding box center [421, 184] width 730 height 32
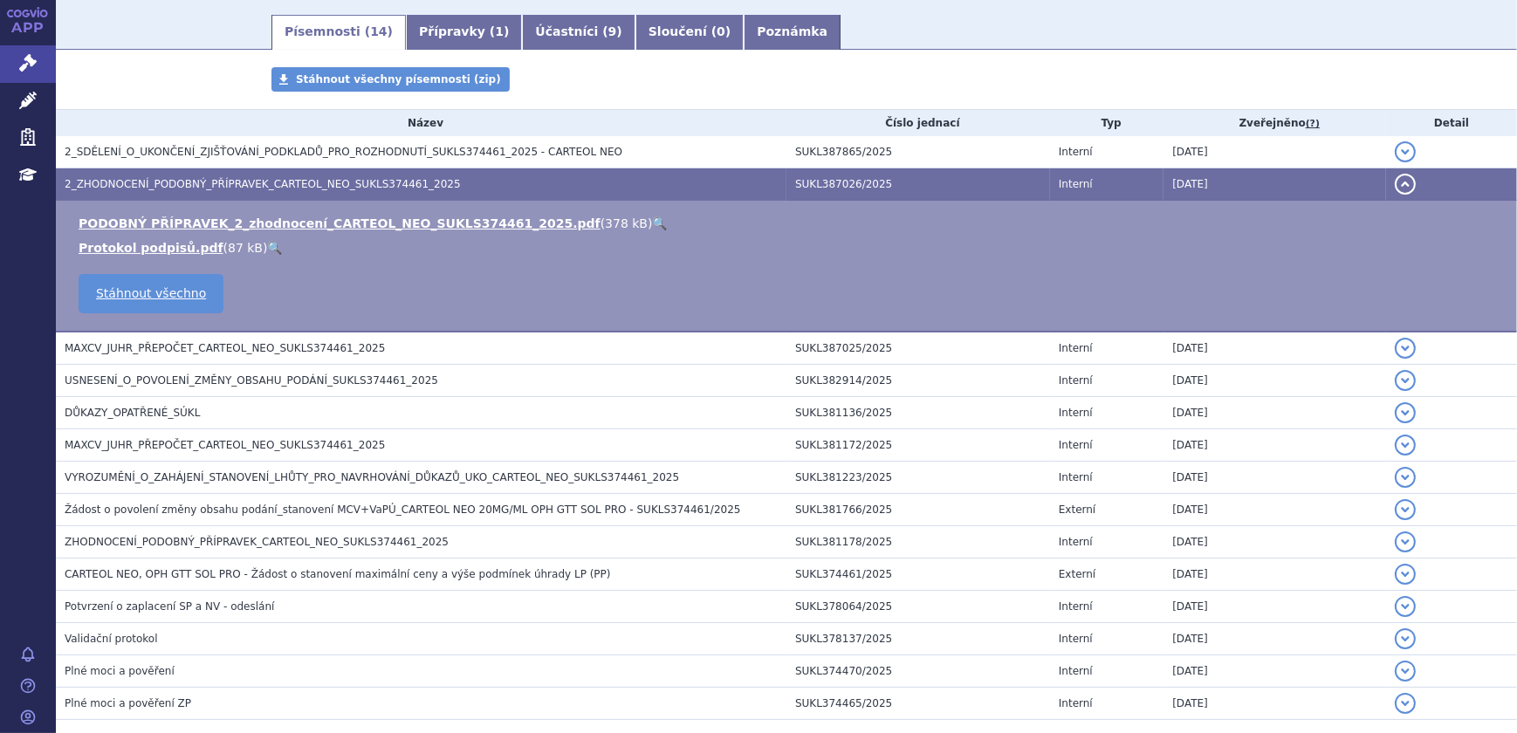
click at [653, 221] on link "🔍" at bounding box center [660, 223] width 15 height 14
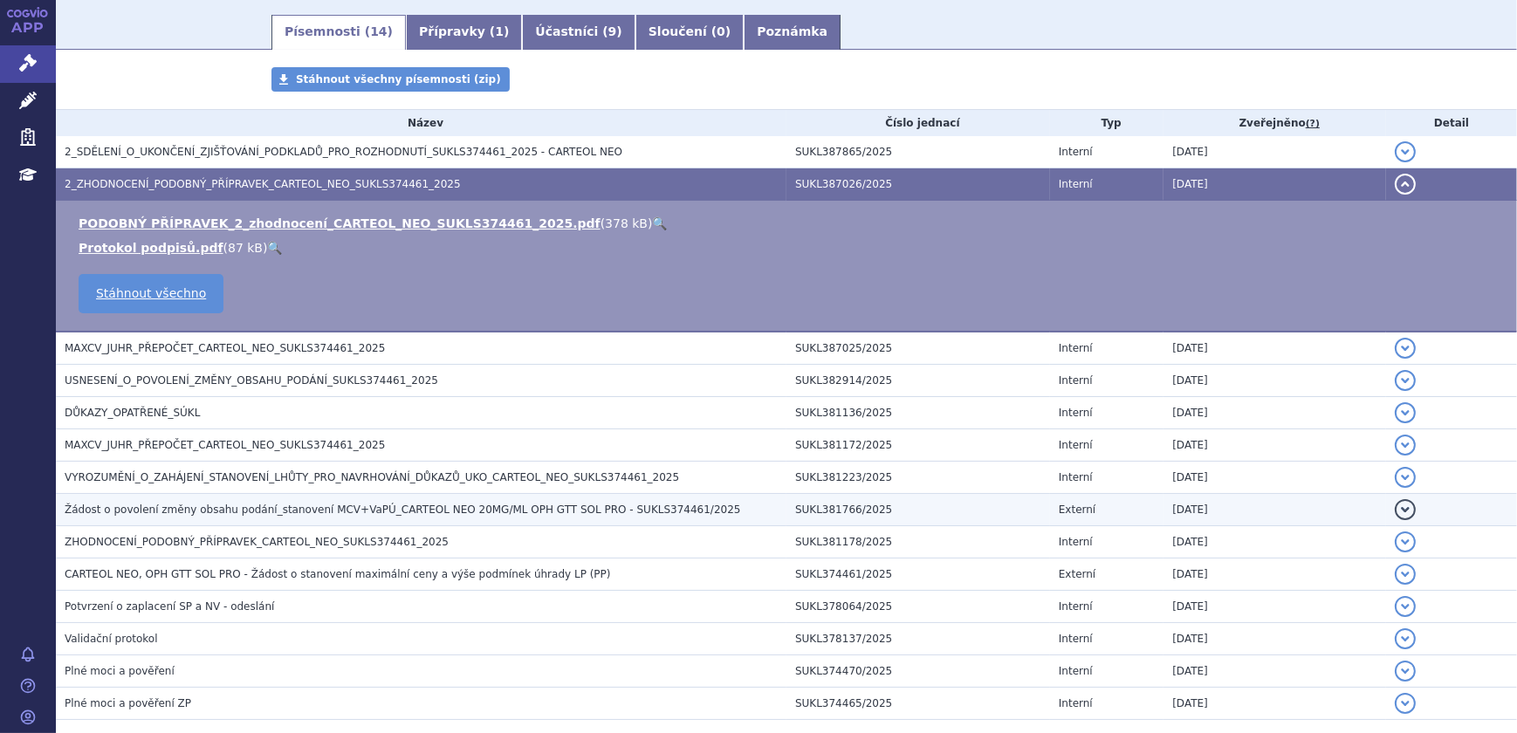
click at [346, 521] on td "Žádost o povolení změny obsahu podání_stanovení MCV+VaPÚ_CARTEOL NEO 20MG/ML OP…" at bounding box center [421, 510] width 730 height 32
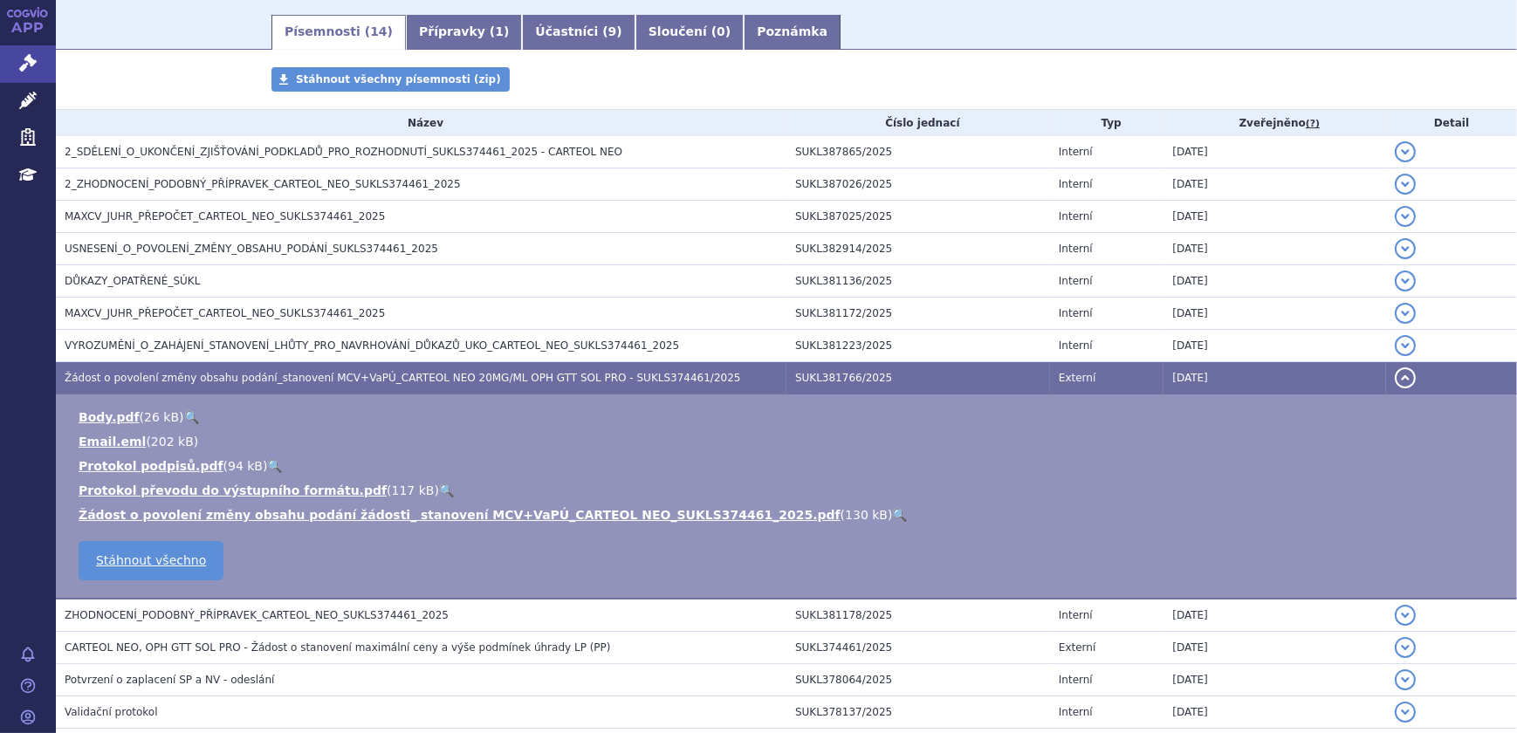
click at [893, 518] on link "🔍" at bounding box center [900, 515] width 15 height 14
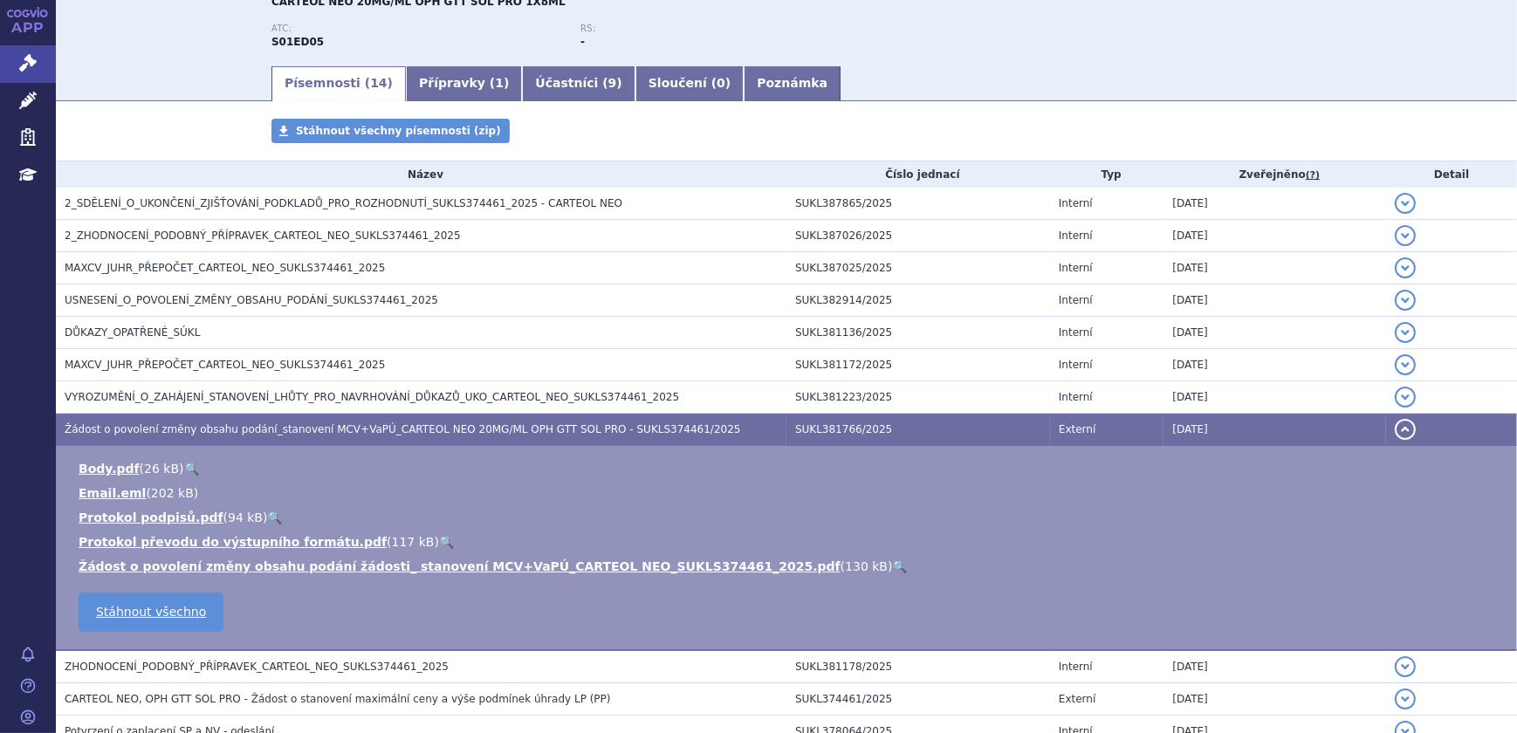
scroll to position [237, 0]
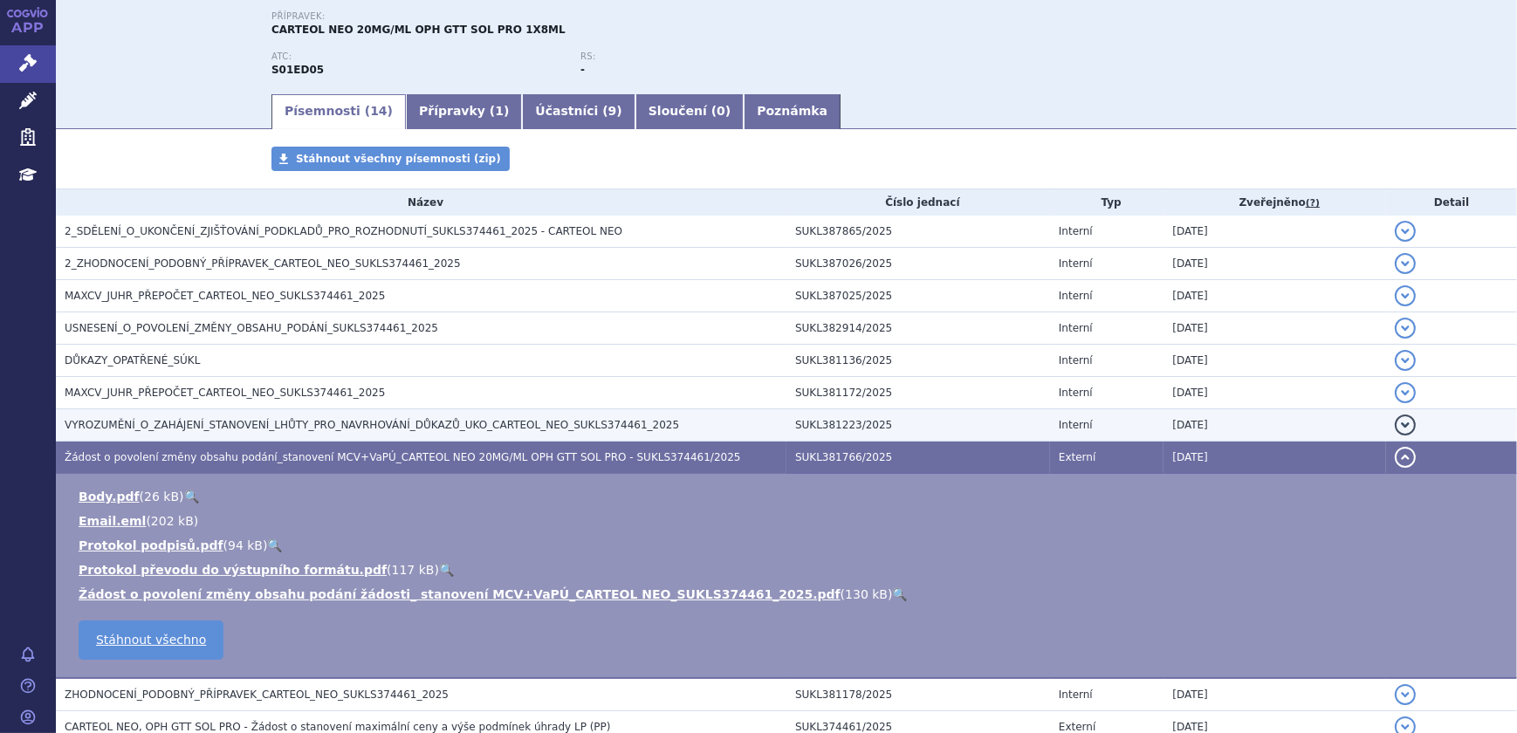
click at [312, 430] on h3 "VYROZUMĚNÍ_O_ZAHÁJENÍ_STANOVENÍ_LHŮTY_PRO_NAVRHOVÁNÍ_DŮKAZŮ_UKO_CARTEOL_NEO_SUK…" at bounding box center [426, 424] width 722 height 17
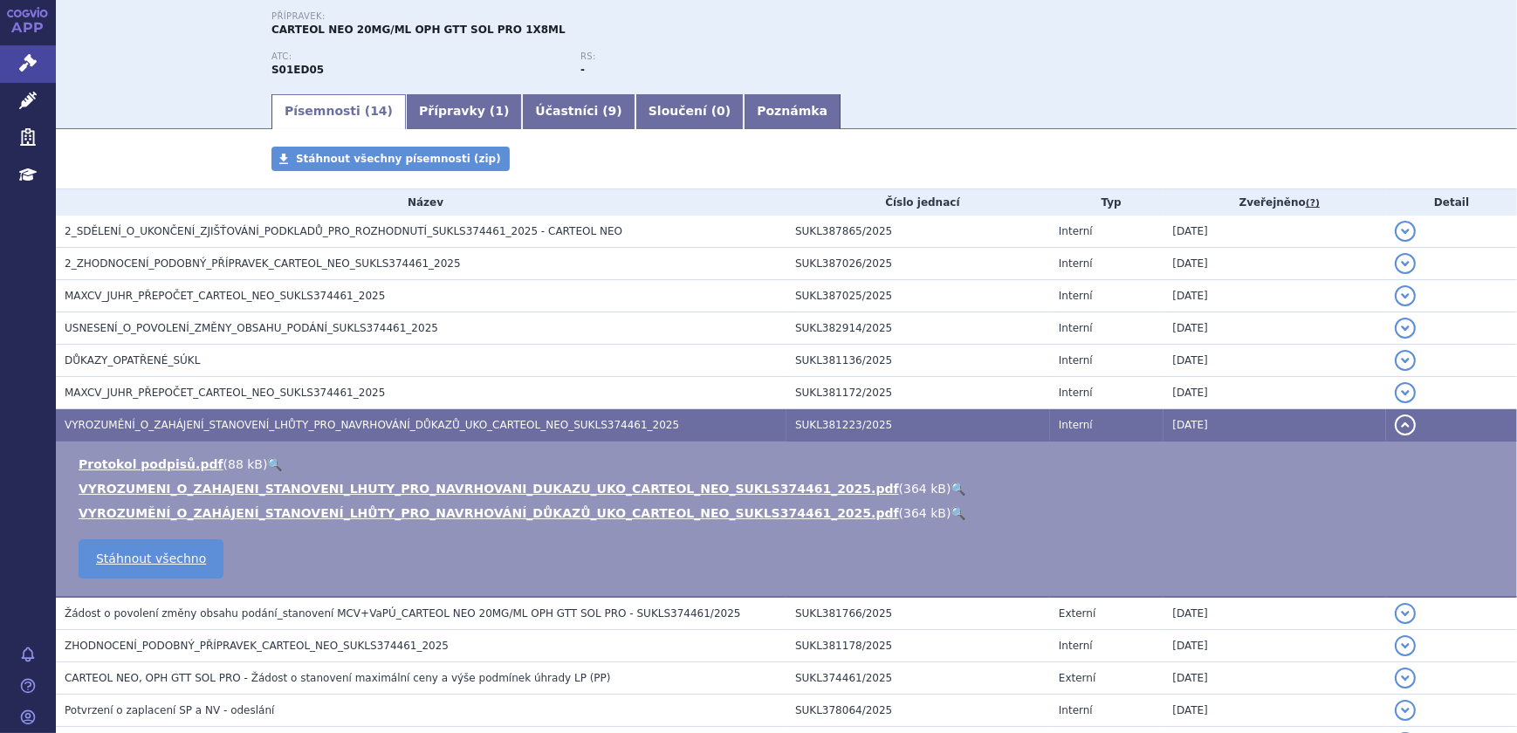
scroll to position [158, 0]
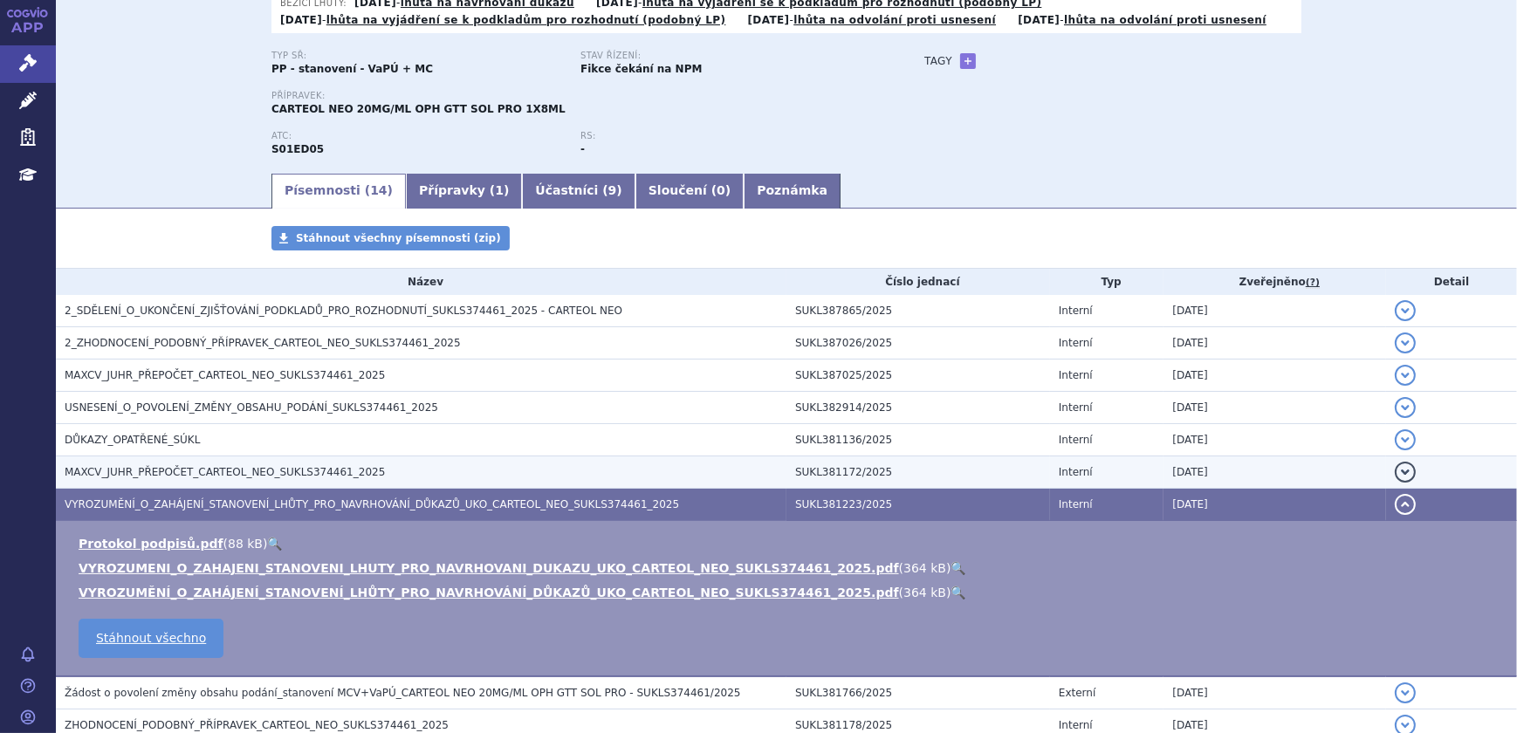
click at [237, 479] on h3 "MAXCV_JUHR_PŘEPOČET_CARTEOL_NEO_SUKLS374461_2025" at bounding box center [426, 471] width 722 height 17
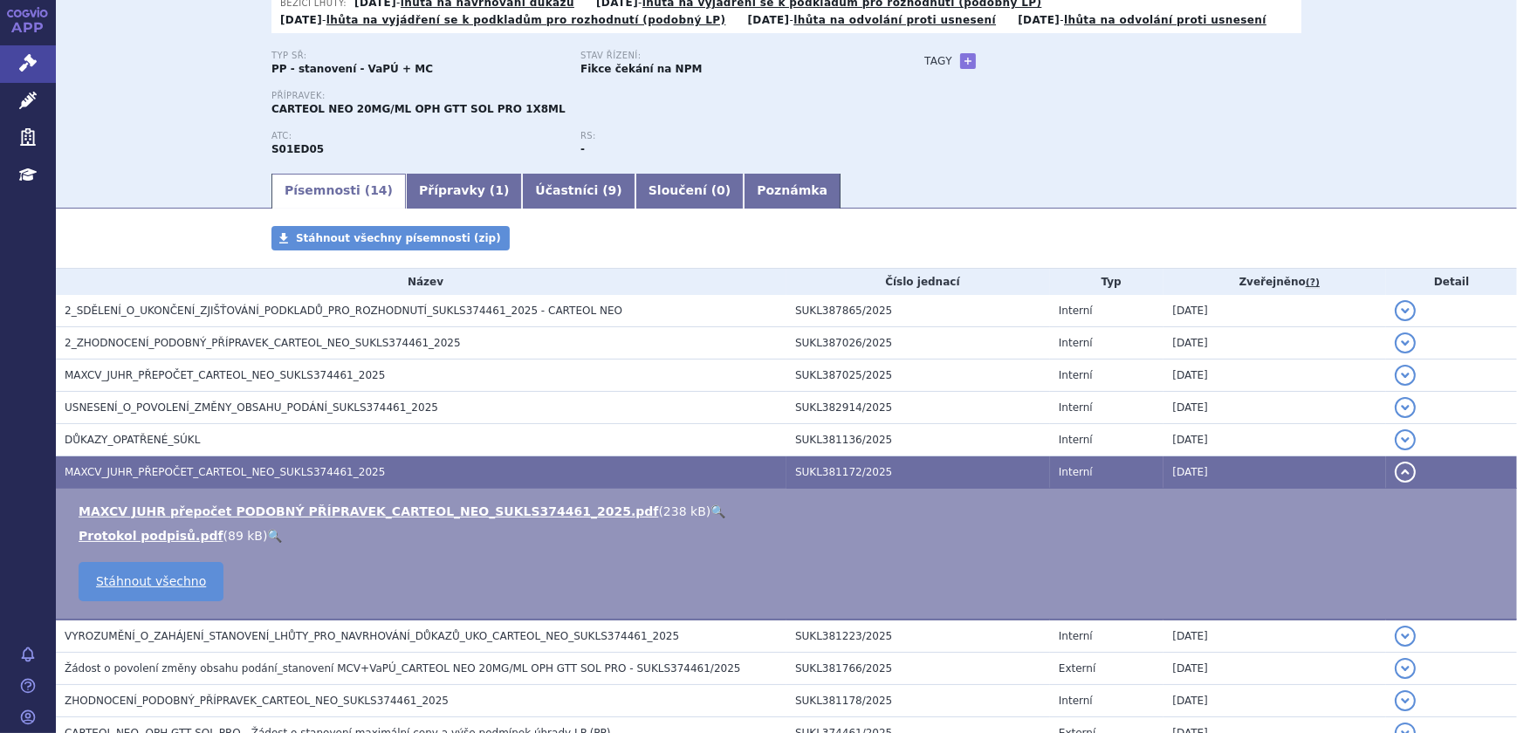
click at [710, 509] on link "🔍" at bounding box center [717, 511] width 15 height 14
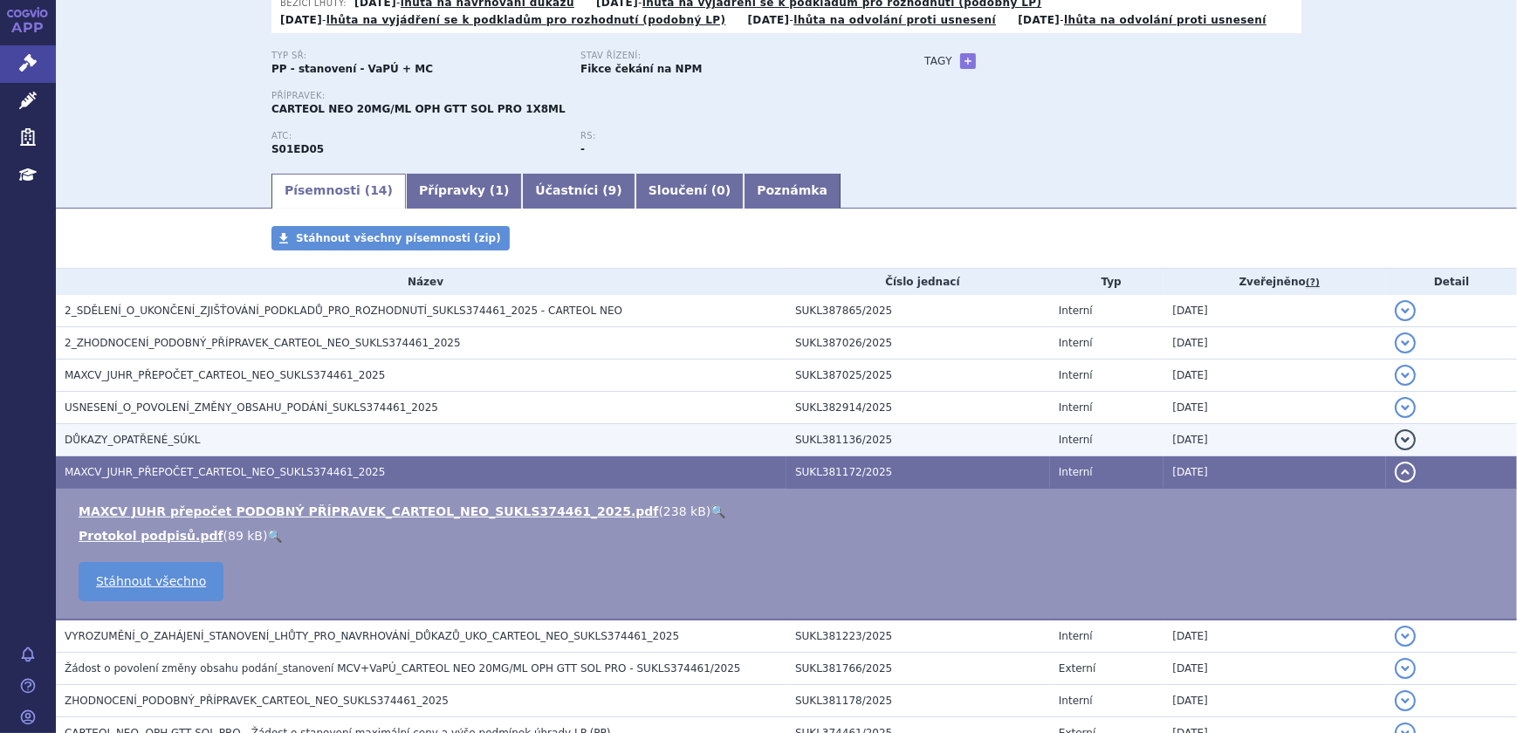
click at [153, 442] on span "DŮKAZY_OPATŘENÉ_SÚKL" at bounding box center [132, 440] width 135 height 12
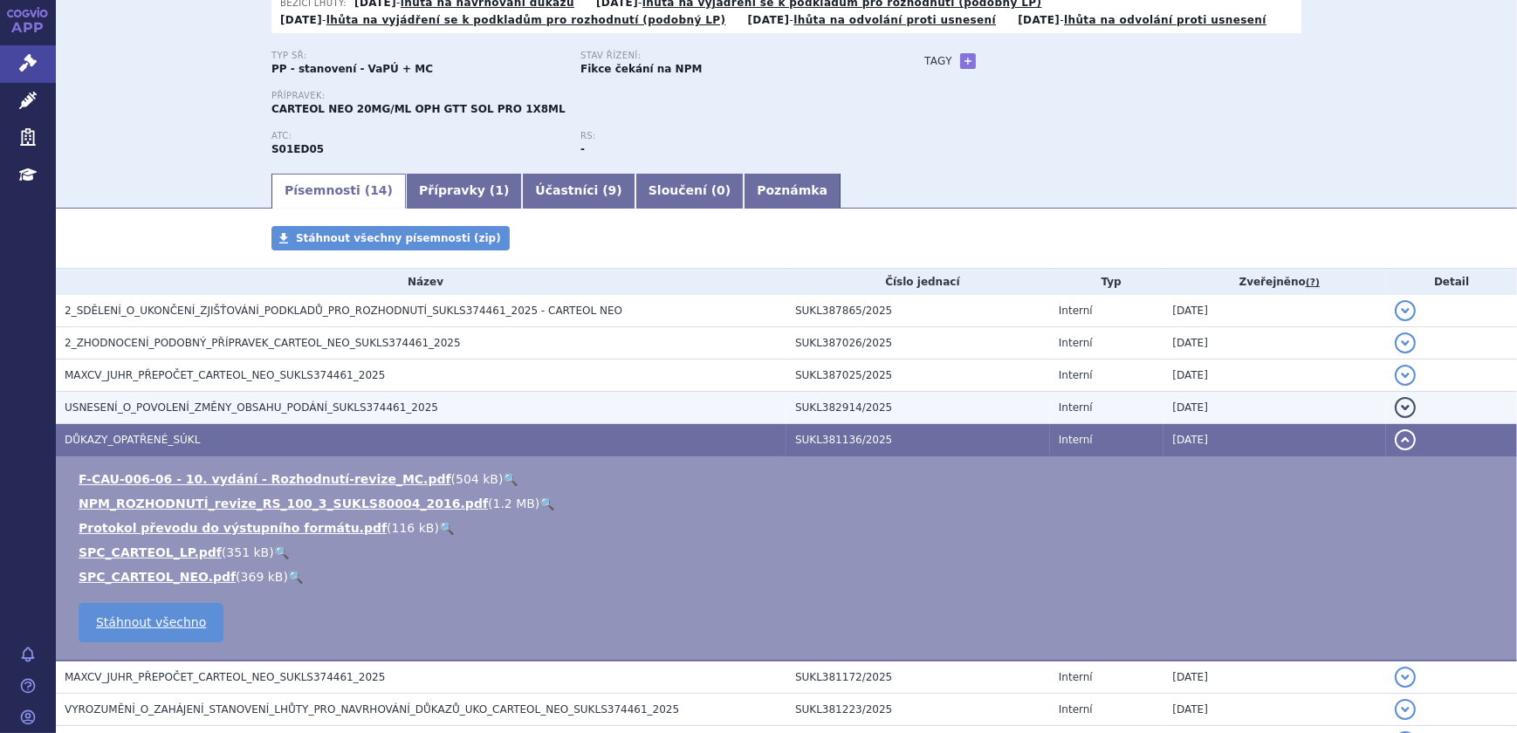
click at [244, 407] on span "USNESENÍ_O_POVOLENÍ_ZMĚNY_OBSAHU_PODÁNÍ_SUKLS374461_2025" at bounding box center [252, 407] width 374 height 12
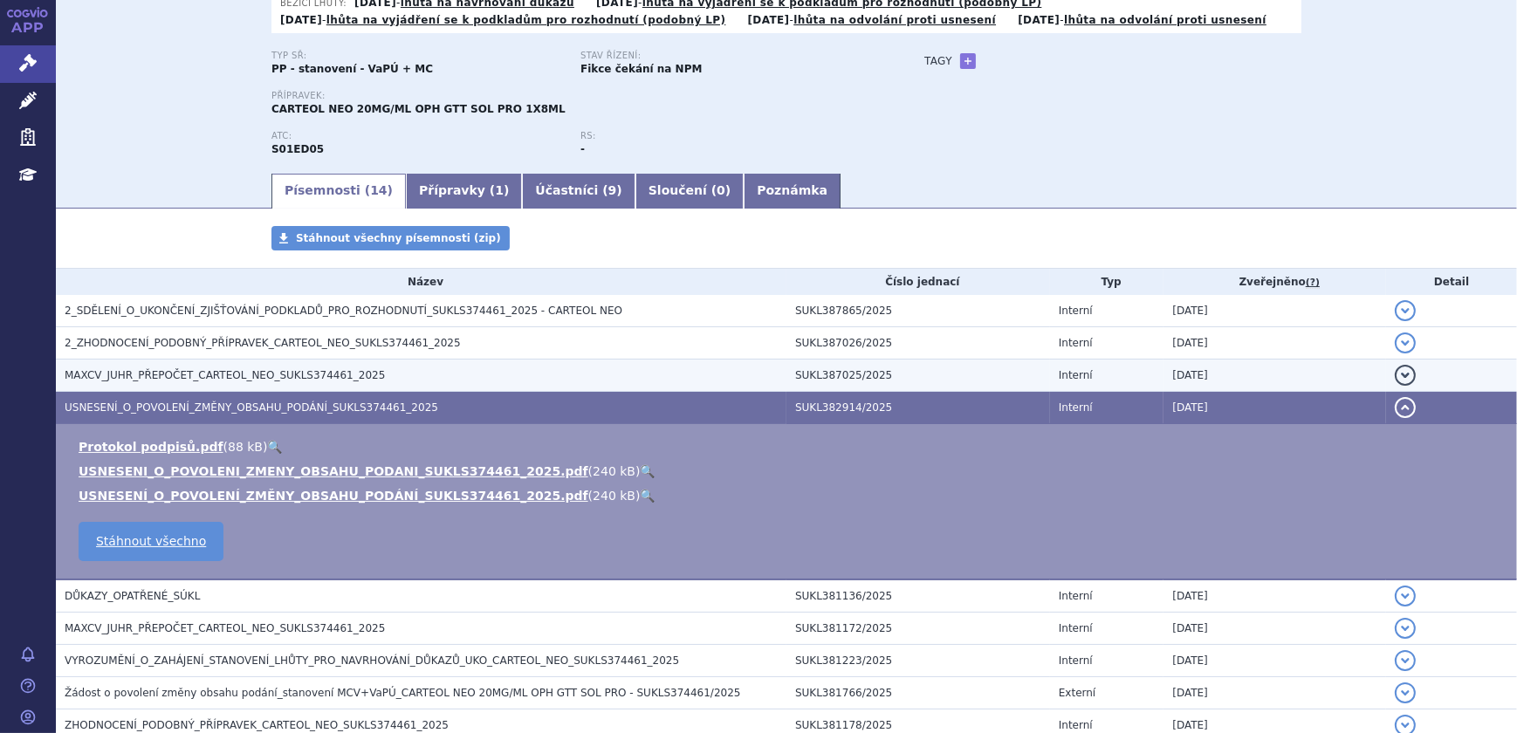
click at [270, 374] on span "MAXCV_JUHR_PŘEPOČET_CARTEOL_NEO_SUKLS374461_2025" at bounding box center [225, 375] width 320 height 12
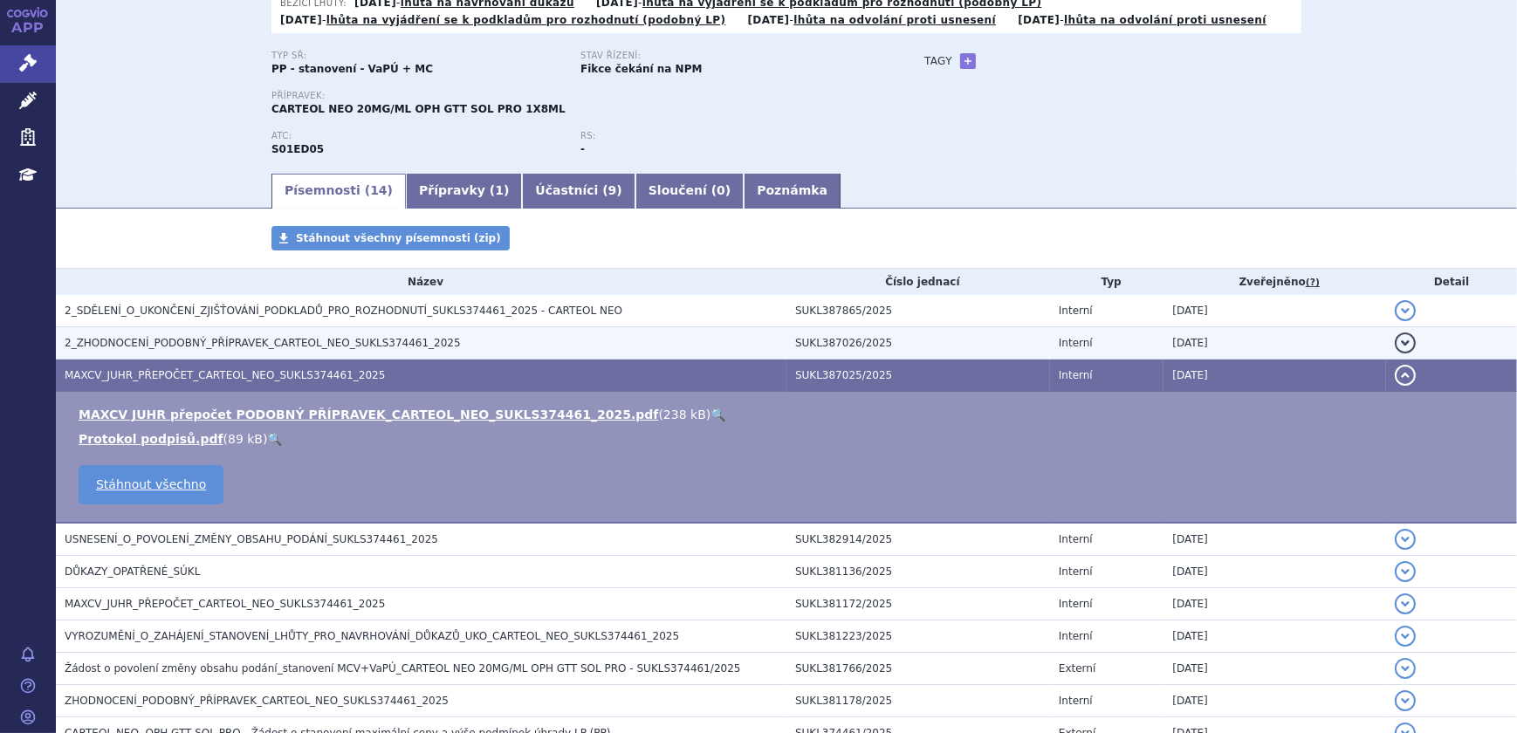
click at [293, 346] on span "2_ZHODNOCENÍ_PODOBNÝ_PŘÍPRAVEK_CARTEOL_NEO_SUKLS374461_2025" at bounding box center [263, 343] width 396 height 12
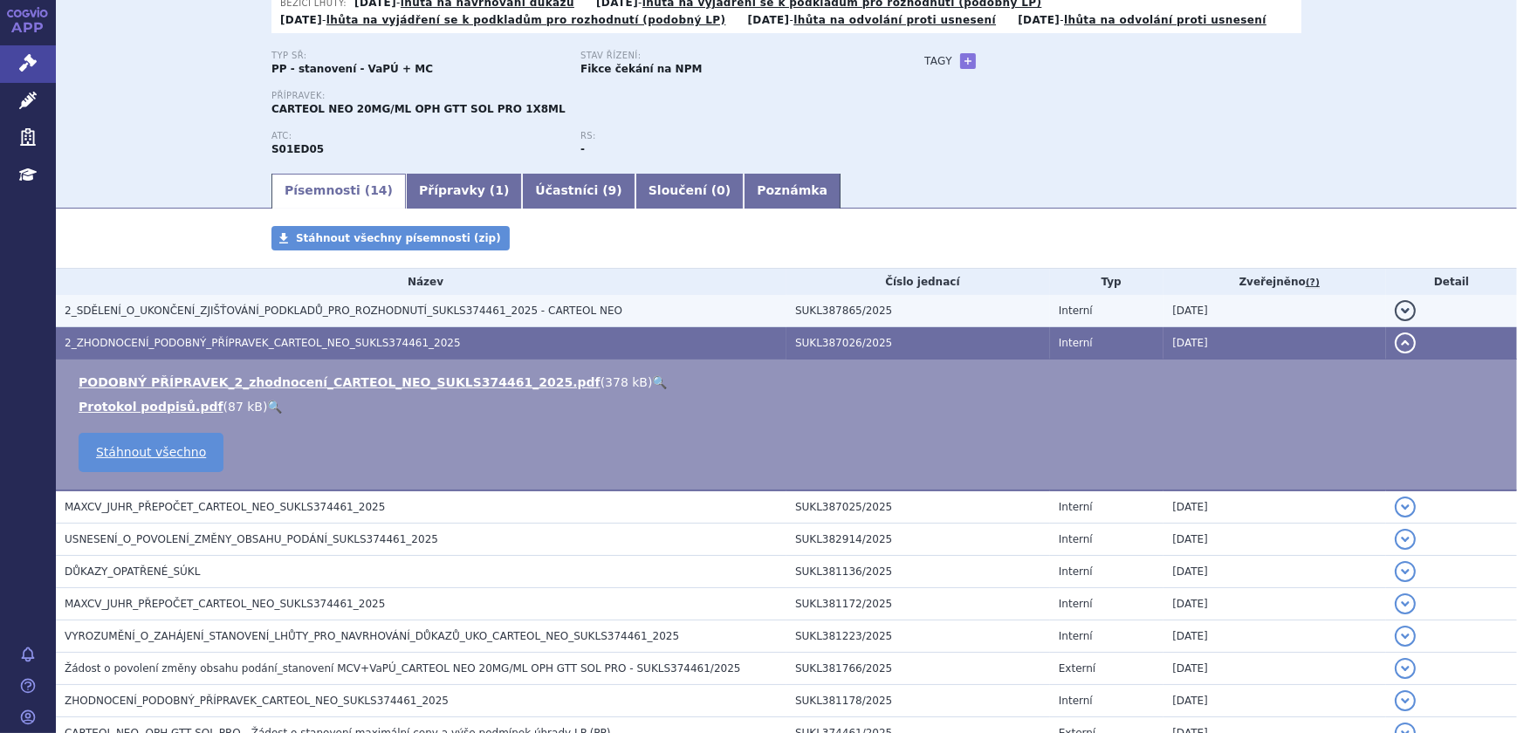
click at [334, 305] on span "2_SDĚLENÍ_O_UKONČENÍ_ZJIŠŤOVÁNÍ_PODKLADŮ_PRO_ROZHODNUTÍ_SUKLS374461_2025 - CART…" at bounding box center [344, 311] width 558 height 12
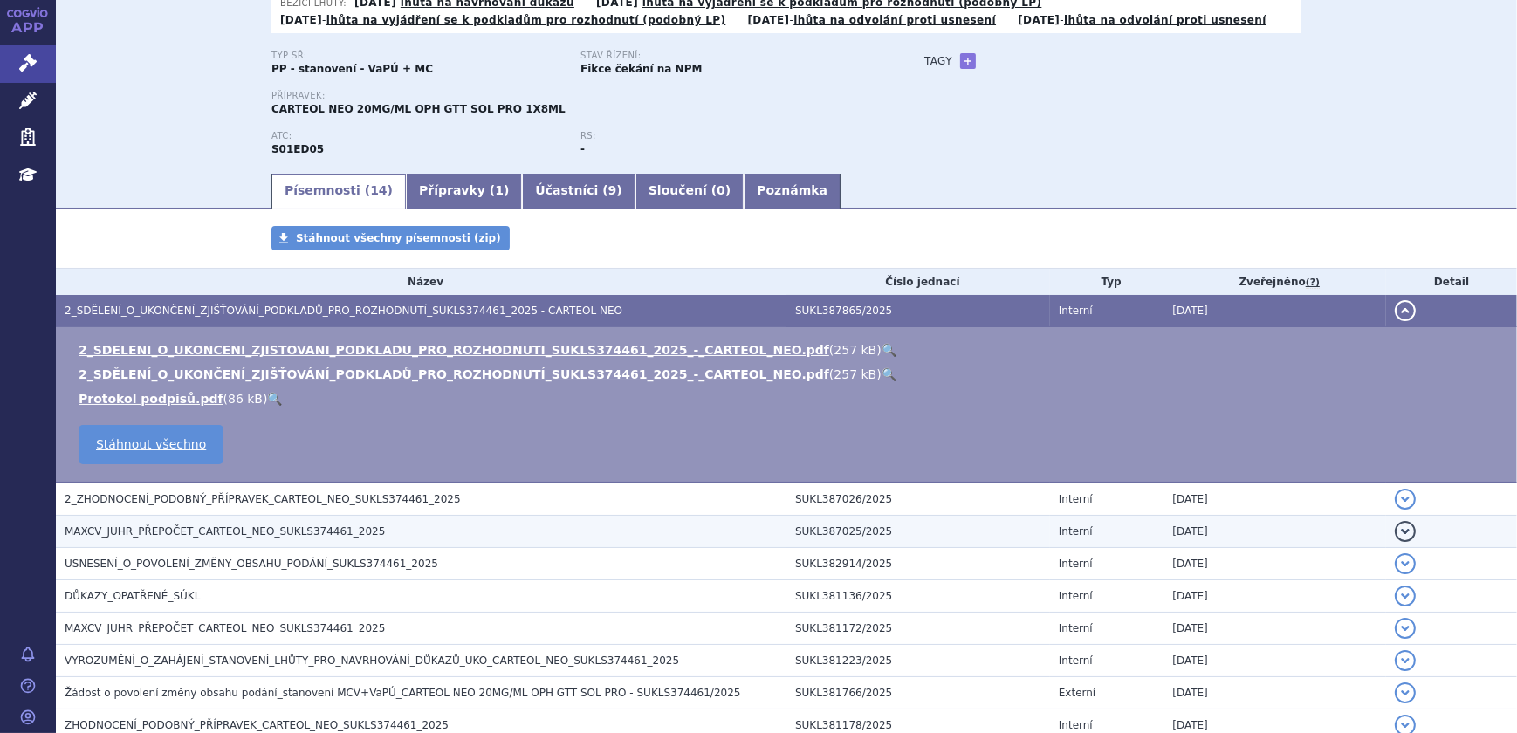
click at [204, 493] on span "2_ZHODNOCENÍ_PODOBNÝ_PŘÍPRAVEK_CARTEOL_NEO_SUKLS374461_2025" at bounding box center [263, 499] width 396 height 12
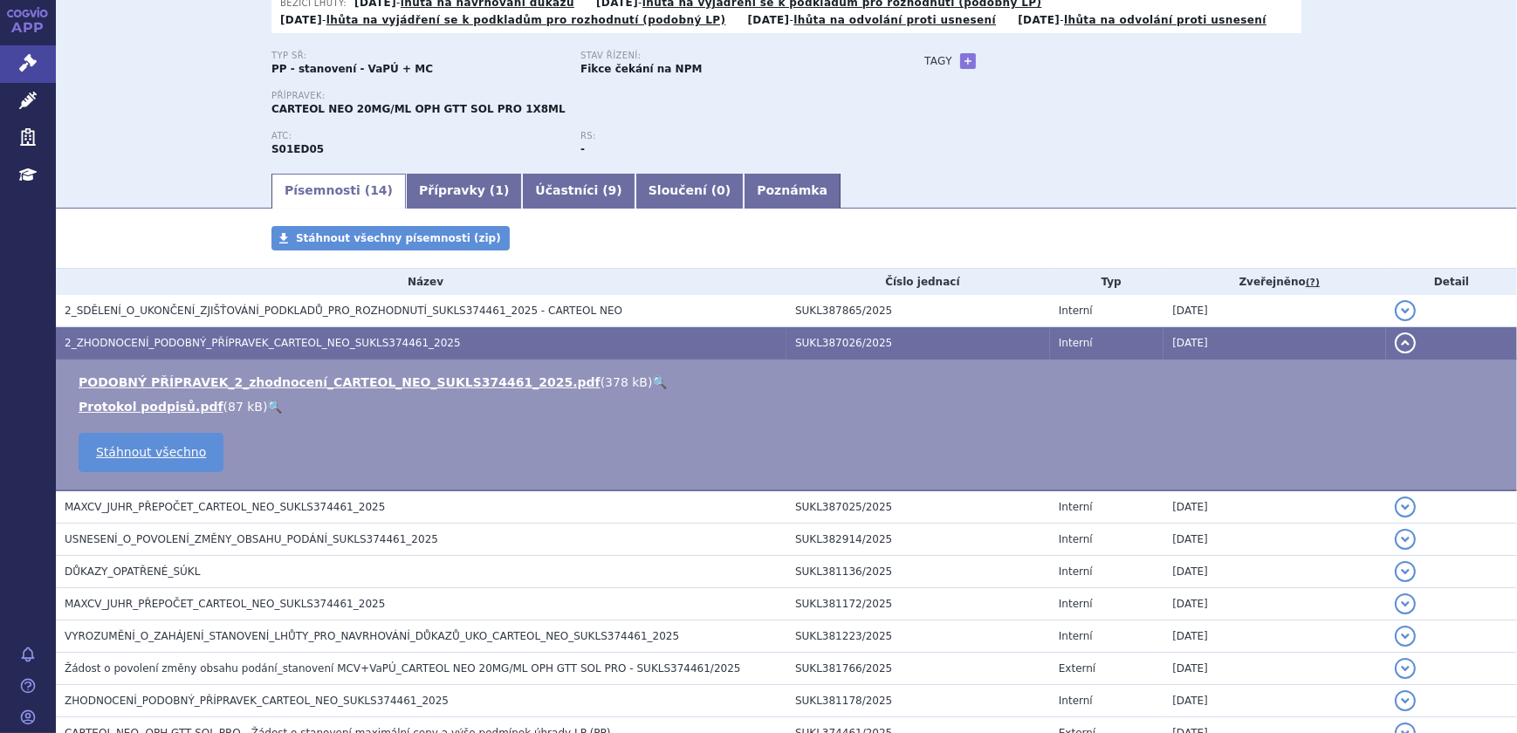
click at [653, 383] on link "🔍" at bounding box center [660, 382] width 15 height 14
